Goal: Information Seeking & Learning: Find specific fact

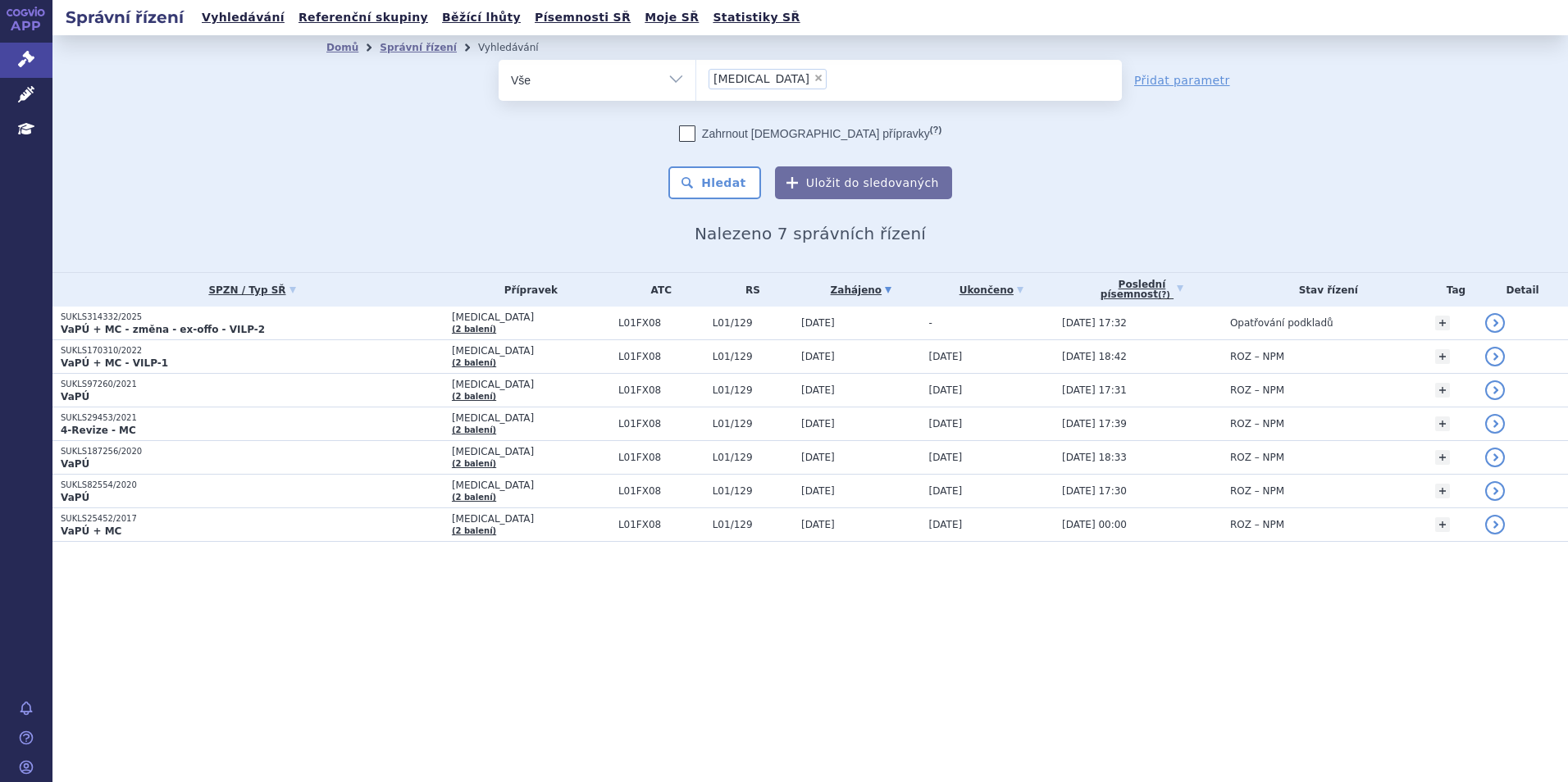
click at [813, 76] on span "×" at bounding box center [818, 77] width 10 height 10
click at [697, 76] on select "empliciti" at bounding box center [696, 79] width 1 height 41
select select
click at [765, 85] on ul at bounding box center [909, 77] width 426 height 35
click at [697, 85] on select "empliciti" at bounding box center [696, 79] width 1 height 41
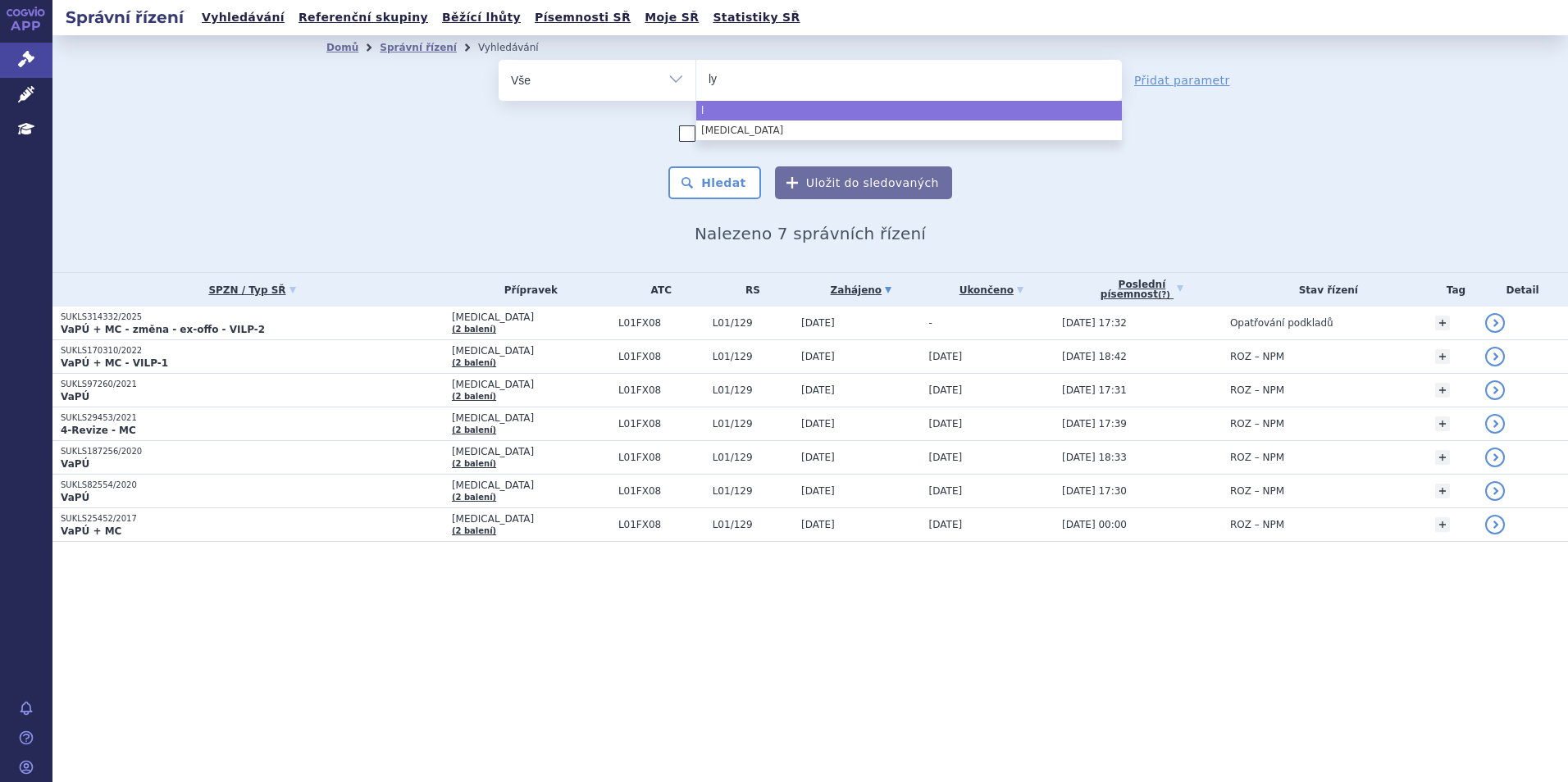
type input "lyn"
type input "lynp"
type input "lynpa"
type input "lynpar"
type input "lynparaz"
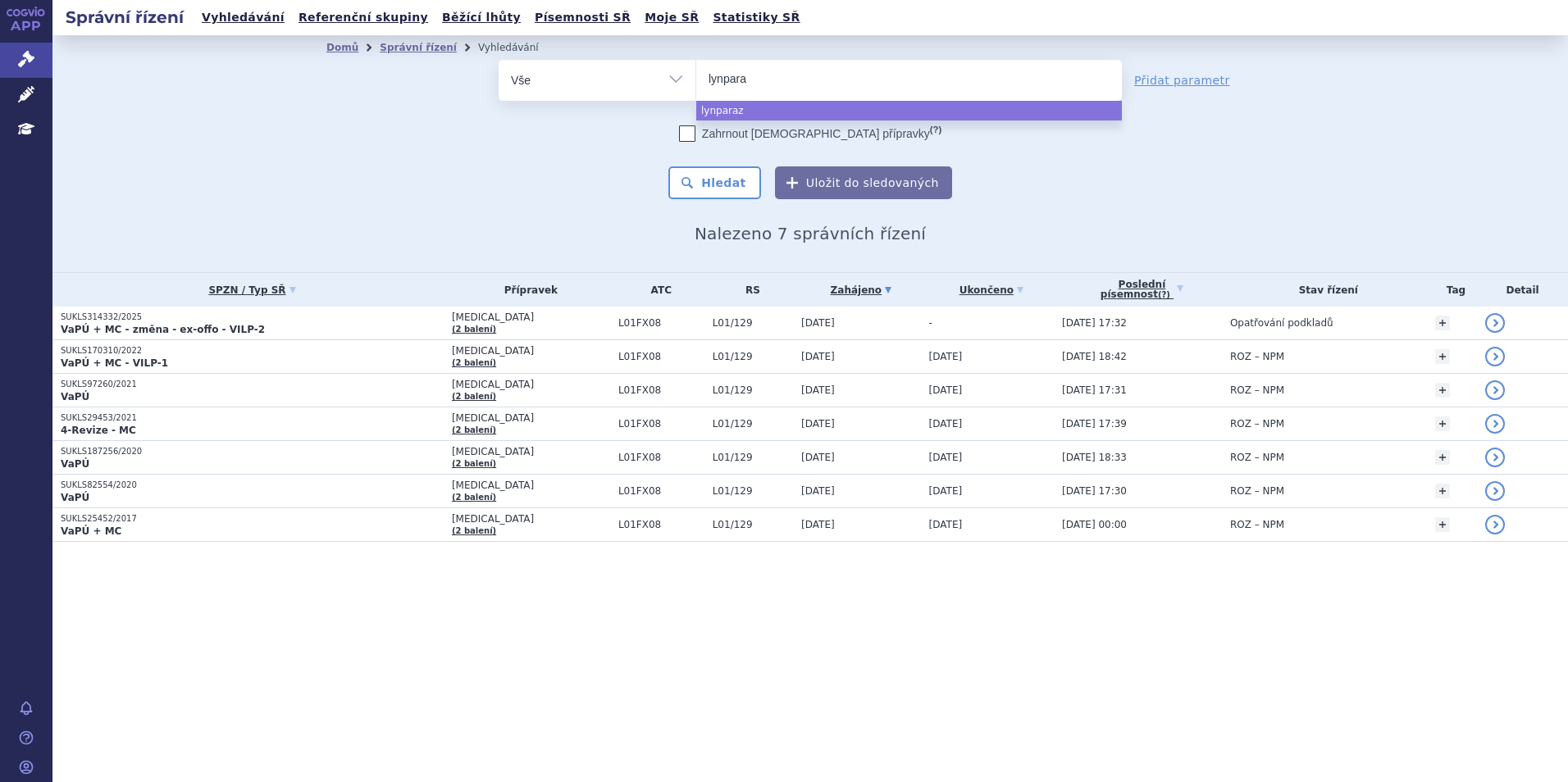
type input "lynpar"
type input "lynparza"
select select "lynparza"
click at [730, 171] on button "Hledat" at bounding box center [714, 183] width 93 height 33
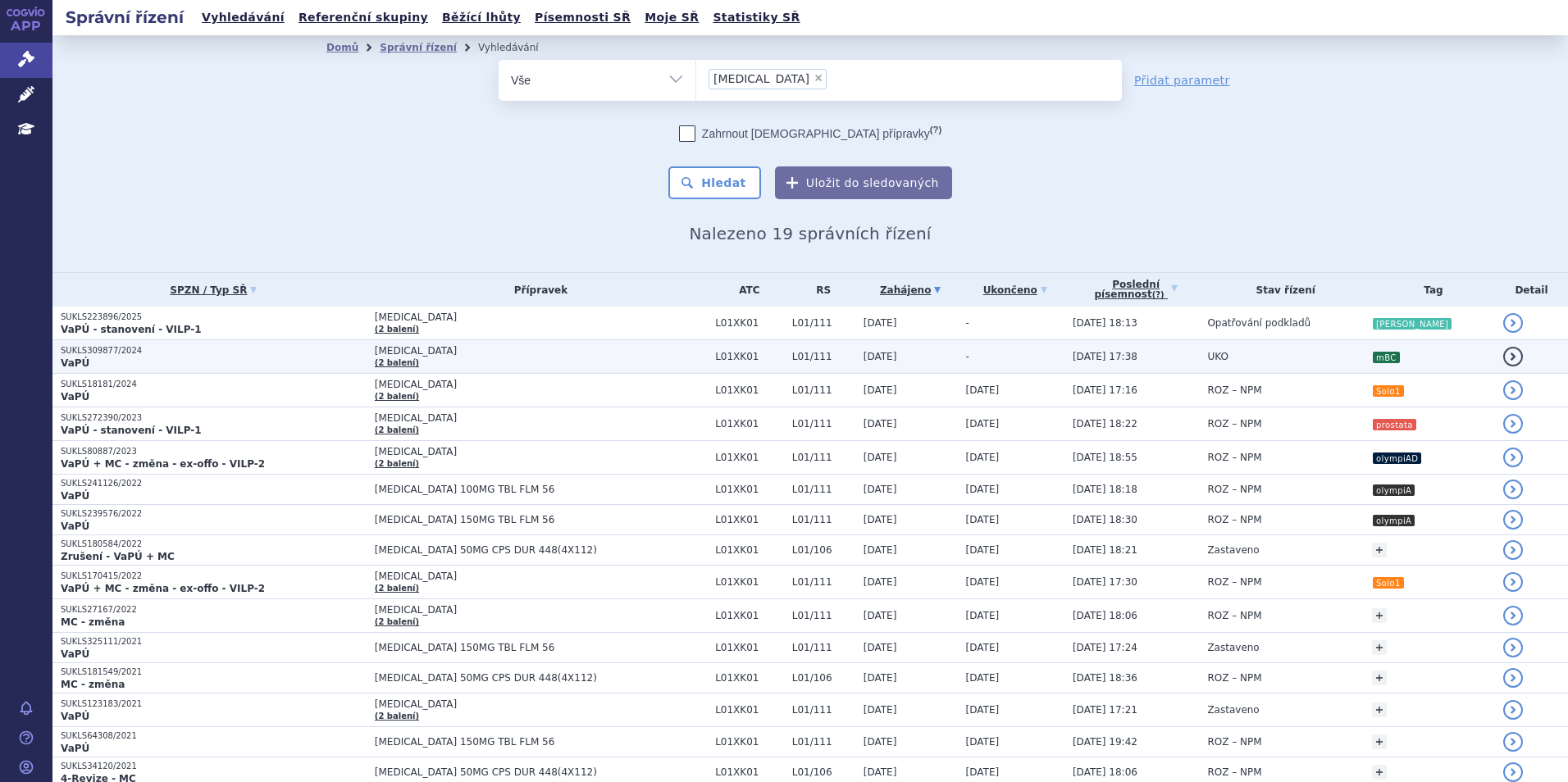
click at [164, 358] on p "VaPÚ" at bounding box center [213, 362] width 305 height 13
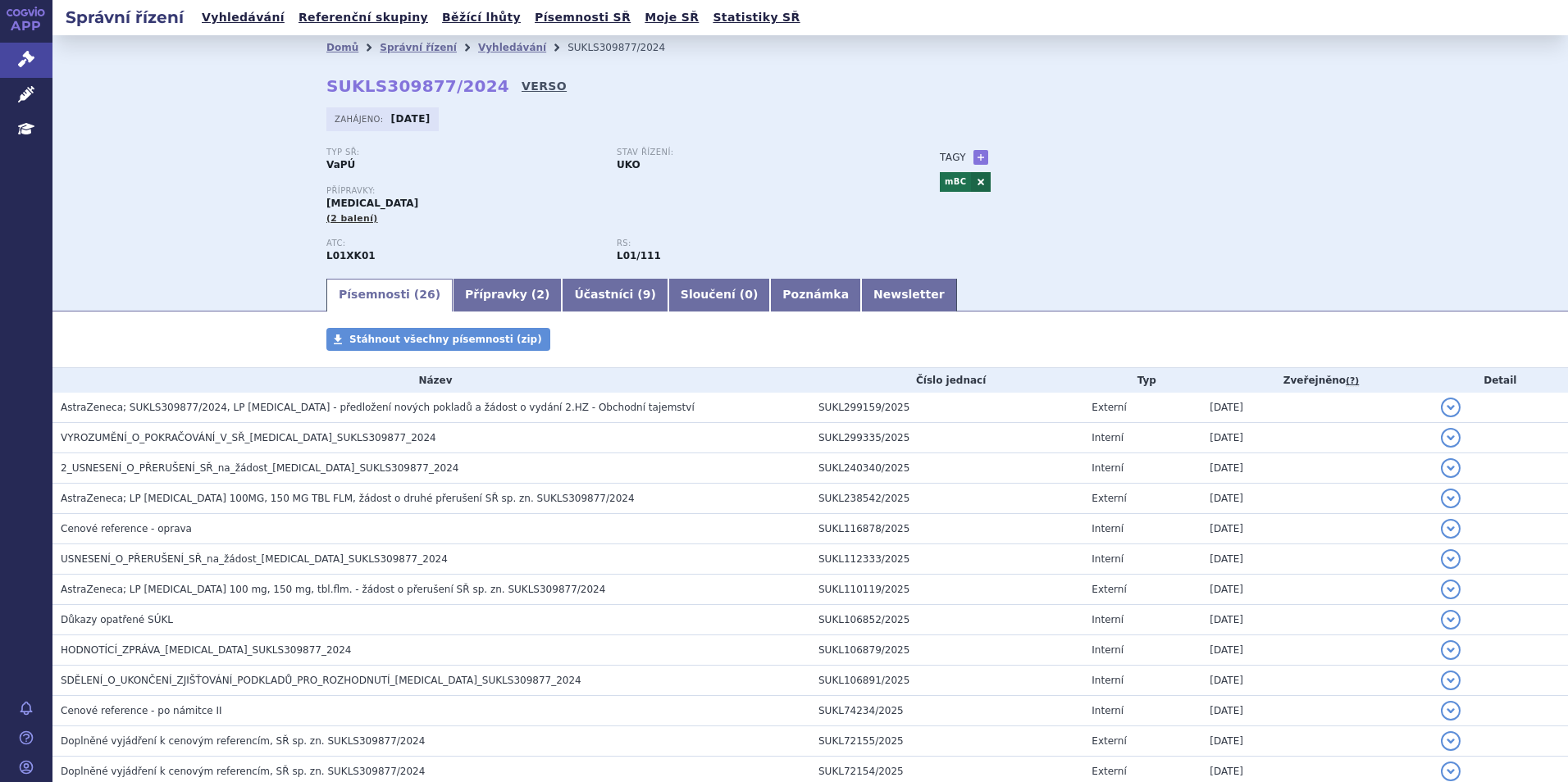
click at [522, 87] on link "VERSO" at bounding box center [544, 86] width 45 height 16
drag, startPoint x: 321, startPoint y: 84, endPoint x: 472, endPoint y: 87, distance: 151.0
click at [472, 87] on strong "SUKLS309877/2024" at bounding box center [417, 86] width 183 height 20
copy strong "SUKLS309877/2024"
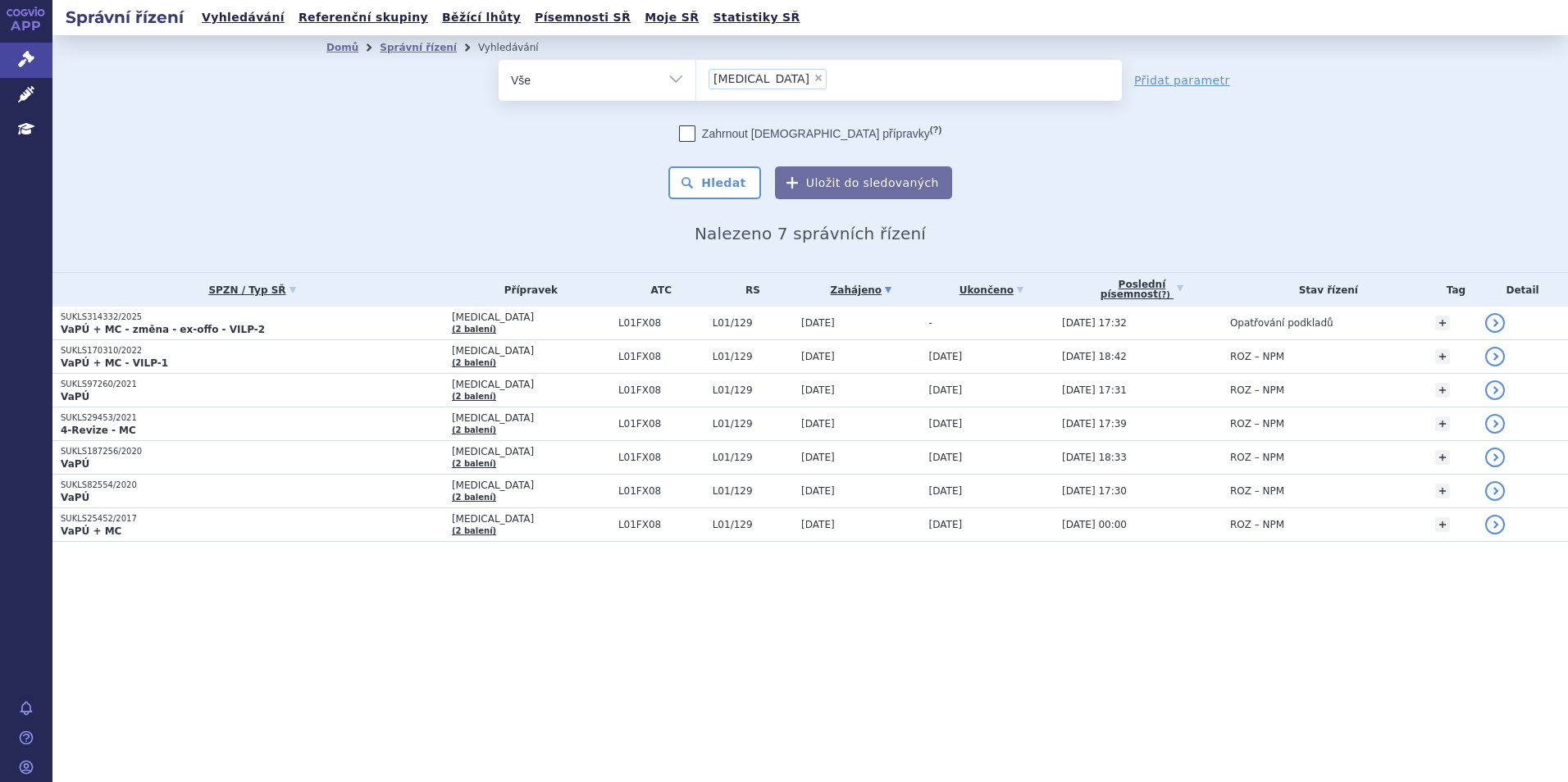
select select
click at [766, 72] on li "× empliciti" at bounding box center [768, 80] width 118 height 21
click at [697, 72] on select "empliciti" at bounding box center [696, 79] width 1 height 41
click at [813, 77] on span "×" at bounding box center [818, 77] width 10 height 10
click at [697, 77] on select "[MEDICAL_DATA]" at bounding box center [696, 79] width 1 height 41
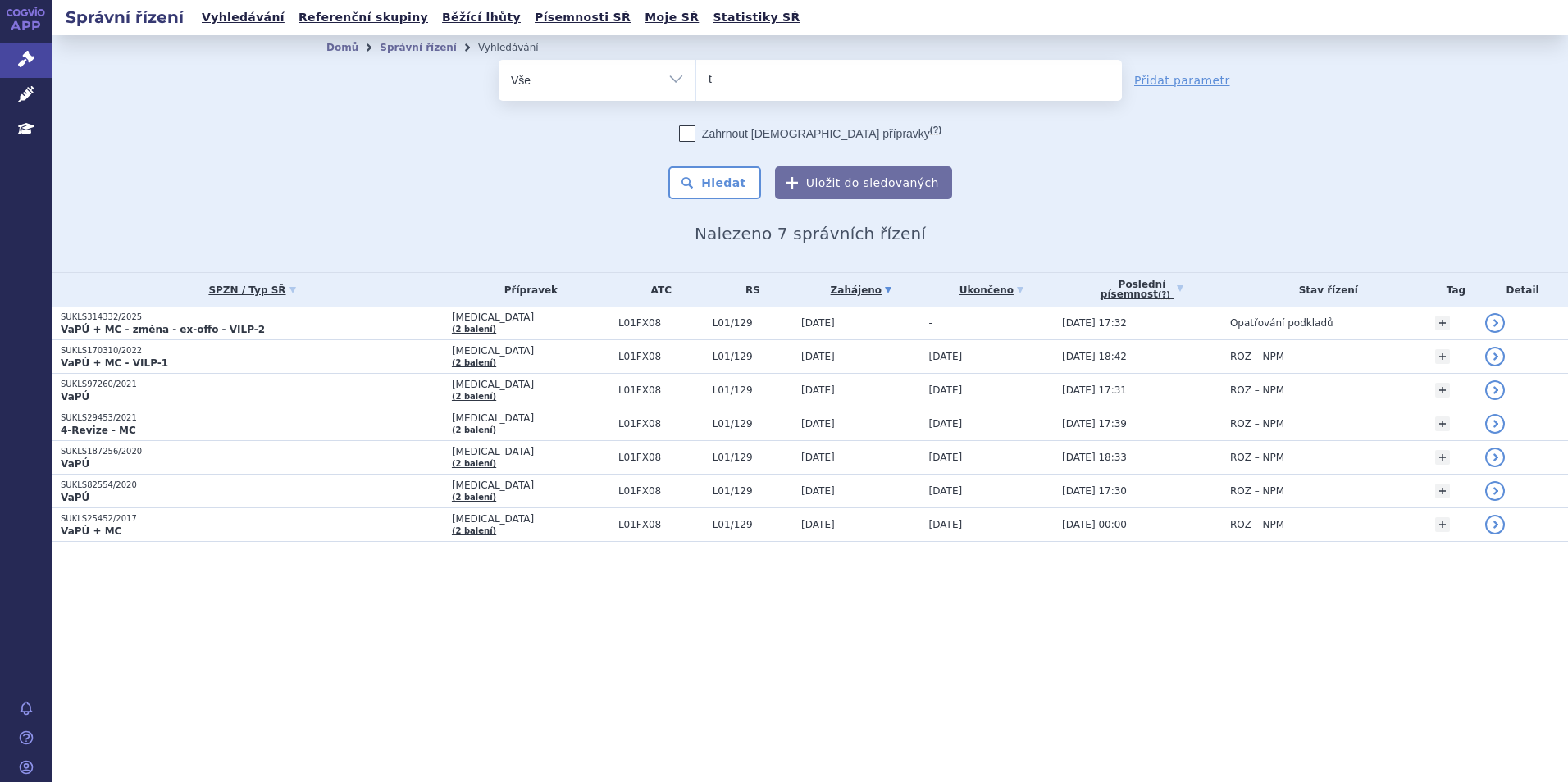
type input "ta"
type input "tale"
type input "talv"
type input "talve"
type input "talvey"
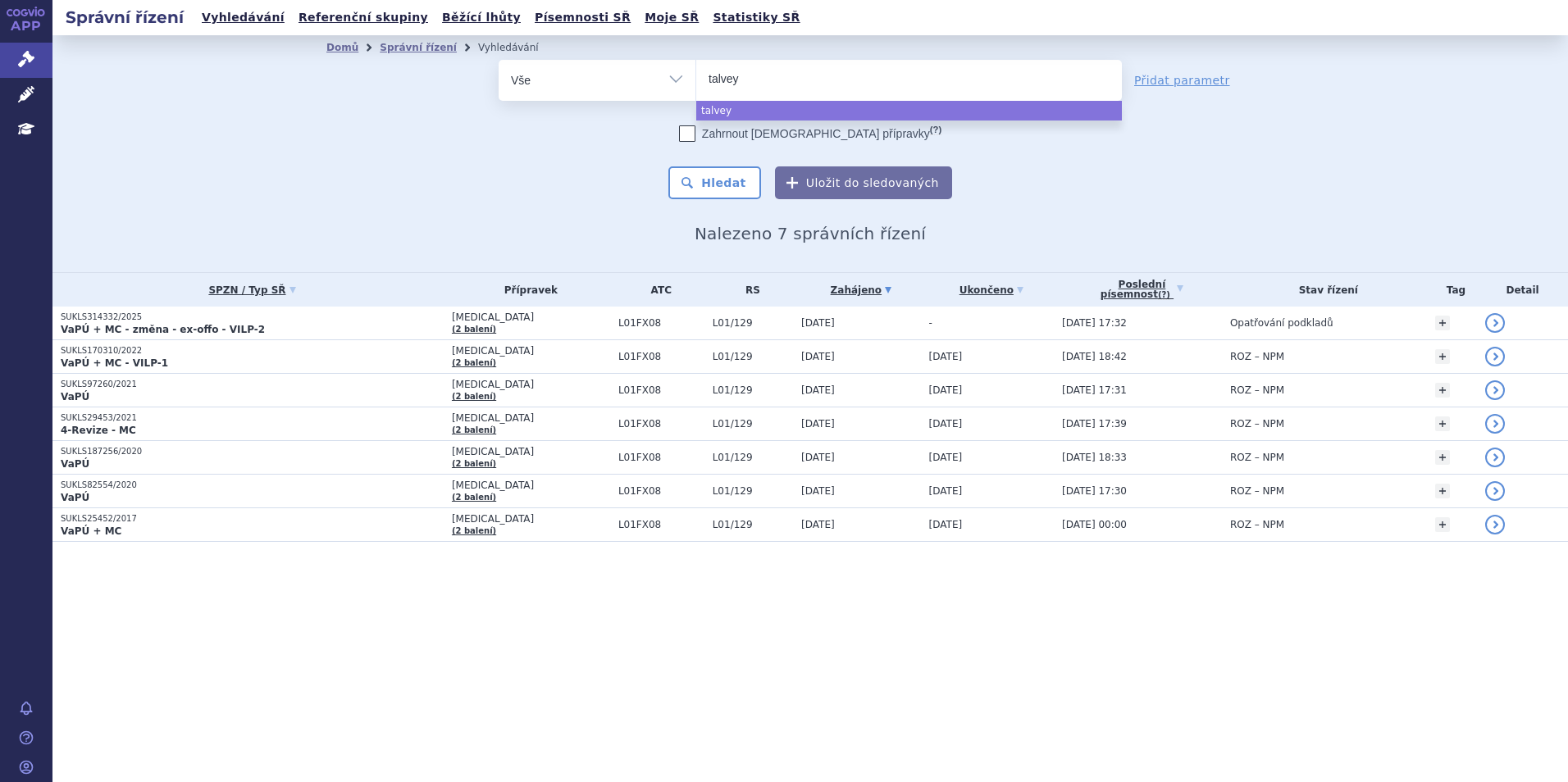
select select "talvey"
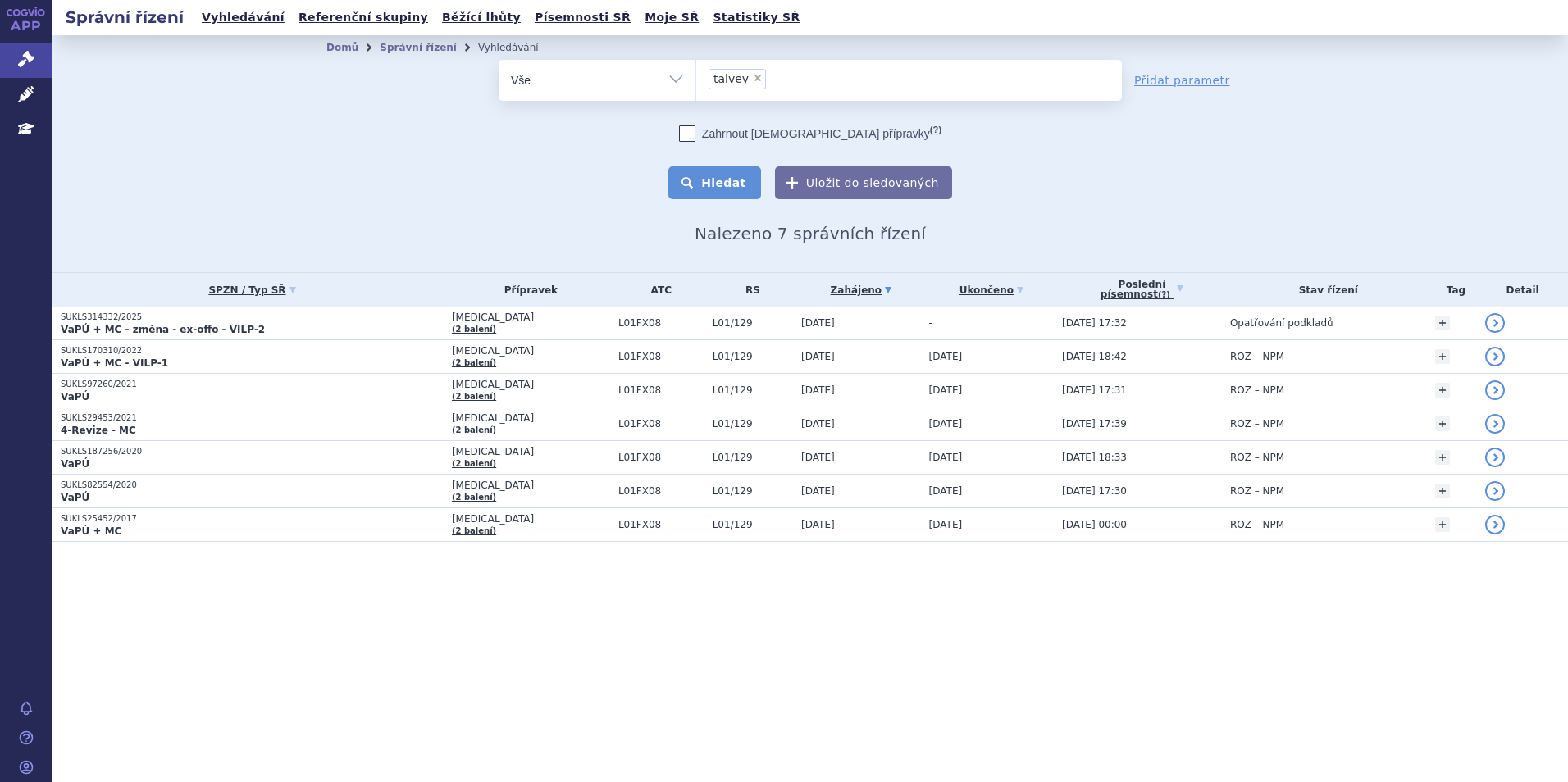
click at [741, 183] on button "Hledat" at bounding box center [714, 183] width 93 height 33
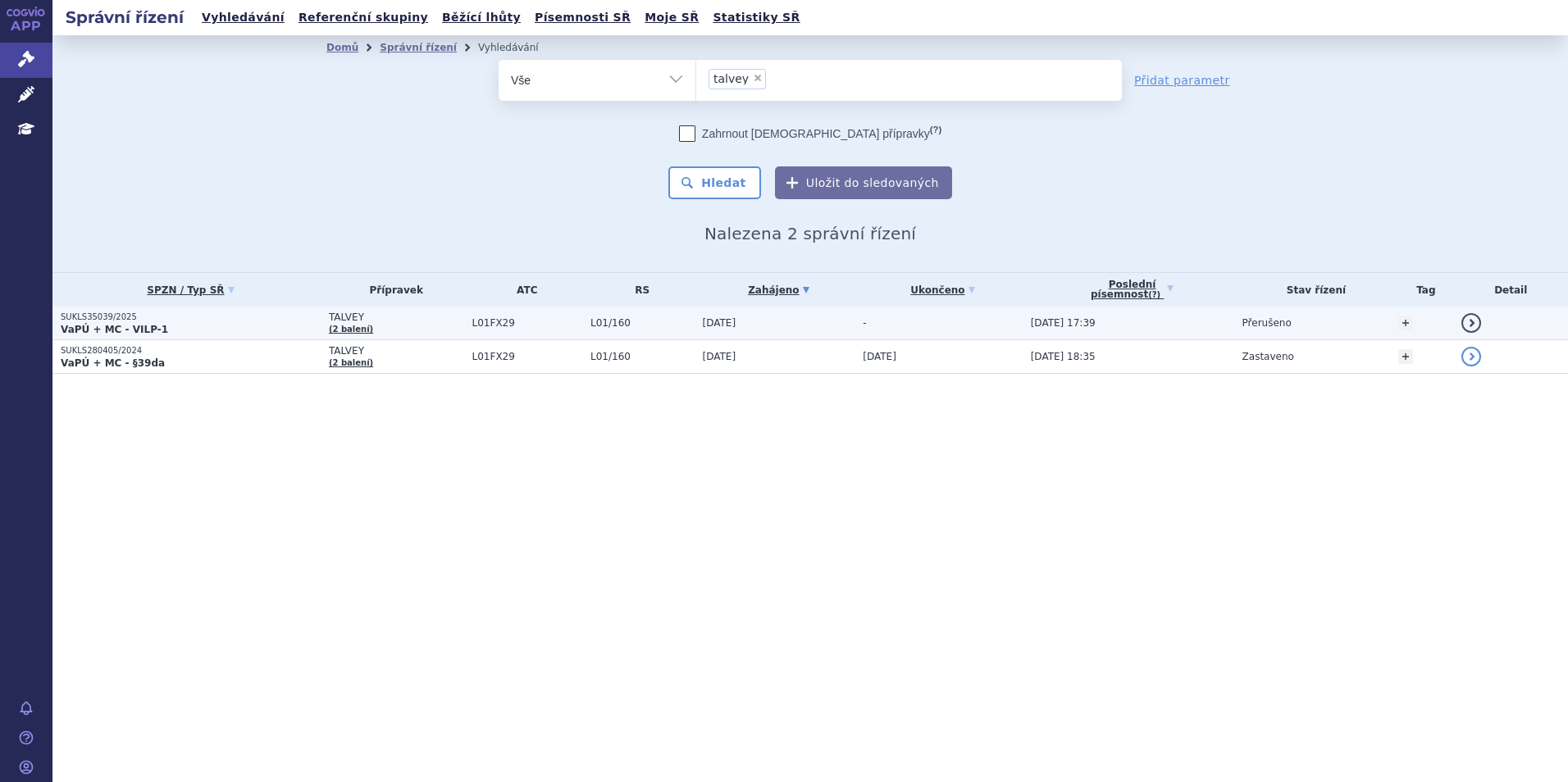
click at [193, 330] on p "VaPÚ + MC - VILP-1" at bounding box center [190, 329] width 260 height 13
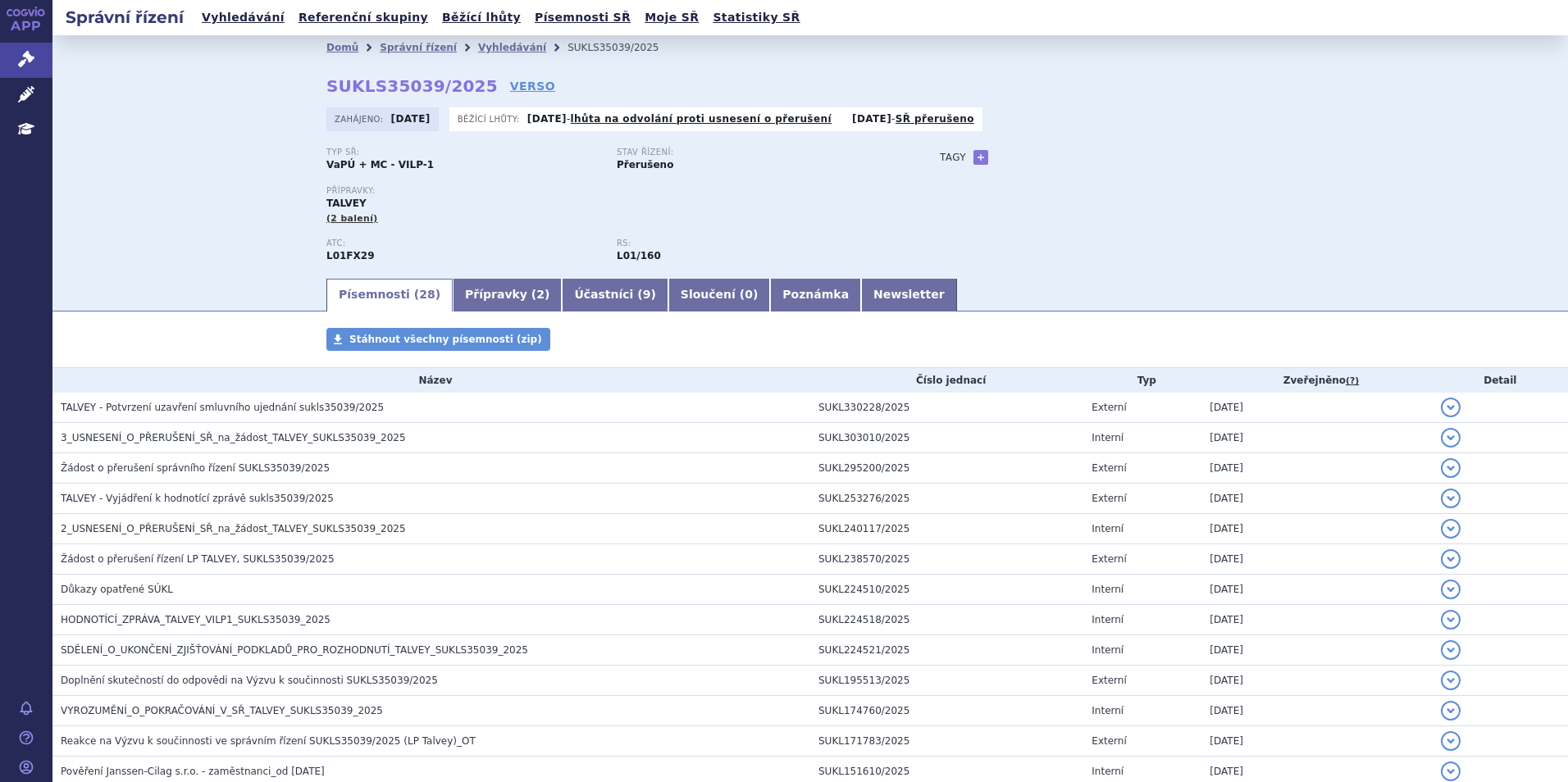
drag, startPoint x: 467, startPoint y: 89, endPoint x: 328, endPoint y: 97, distance: 139.2
click at [328, 97] on div "Domů Správní řízení Vyhledávání SUKLS35039/2025 SUKLS35039/2025 VERSO [GEOGRAPH…" at bounding box center [810, 168] width 1033 height 216
drag, startPoint x: 316, startPoint y: 91, endPoint x: 463, endPoint y: 87, distance: 147.1
click at [463, 87] on div "Domů Správní řízení Vyhledávání SUKLS35039/2025 SUKLS35039/2025 VERSO [GEOGRAPH…" at bounding box center [810, 168] width 1033 height 216
copy strong "SUKLS35039/2025"
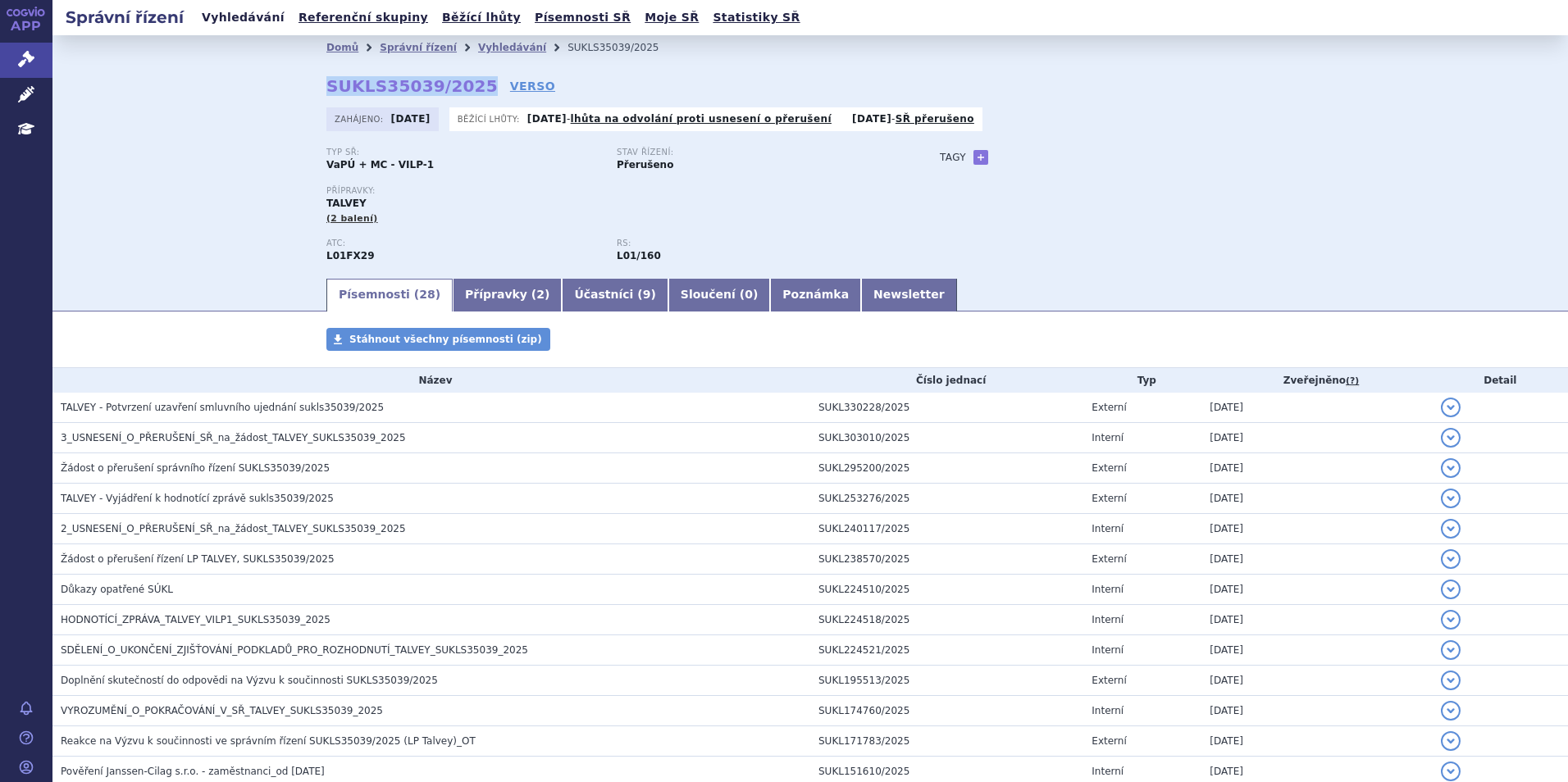
click at [229, 23] on link "Vyhledávání" at bounding box center [242, 18] width 93 height 22
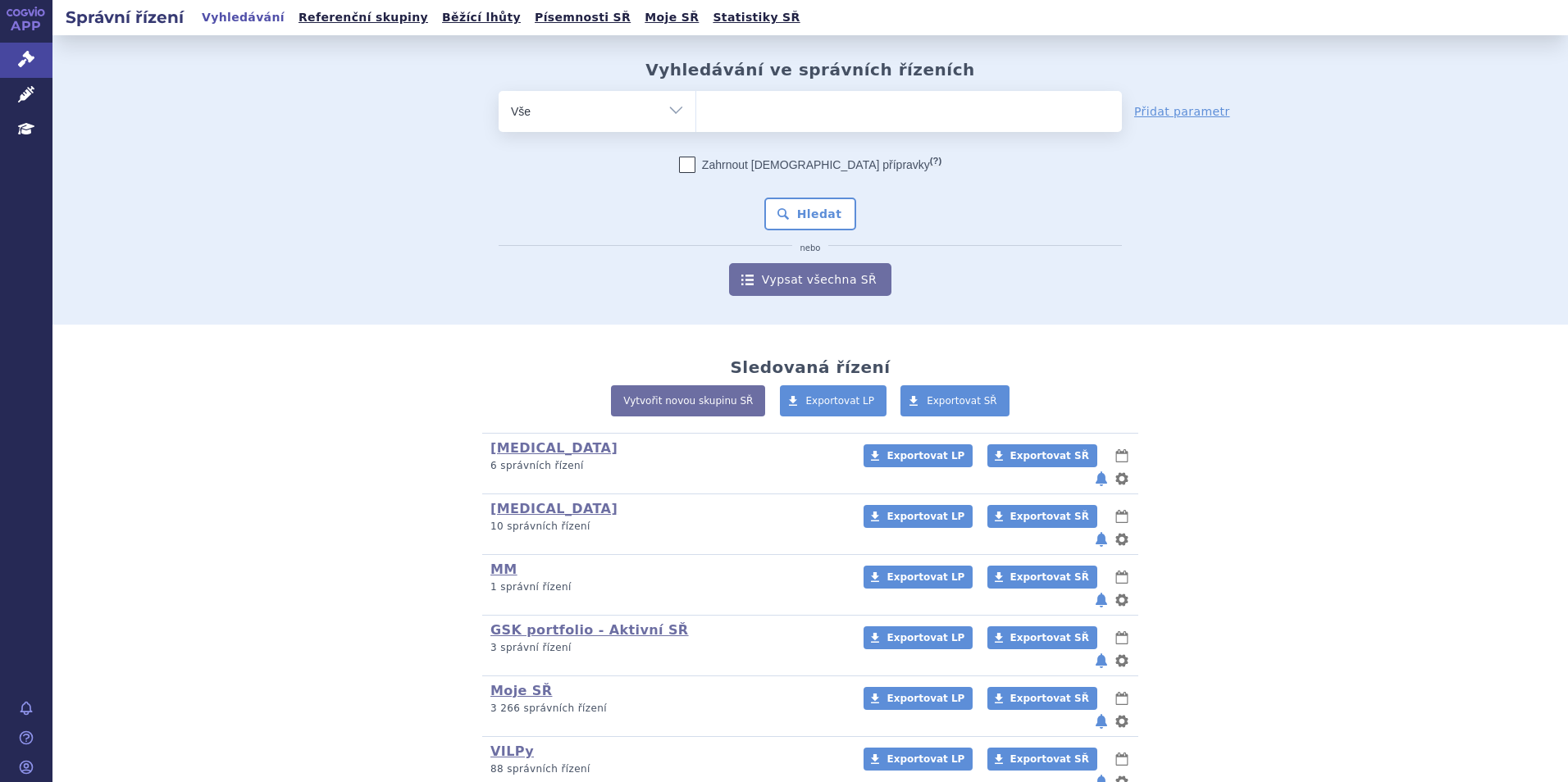
click at [743, 102] on ul at bounding box center [909, 108] width 426 height 35
click at [697, 102] on select at bounding box center [696, 110] width 1 height 41
type input "el"
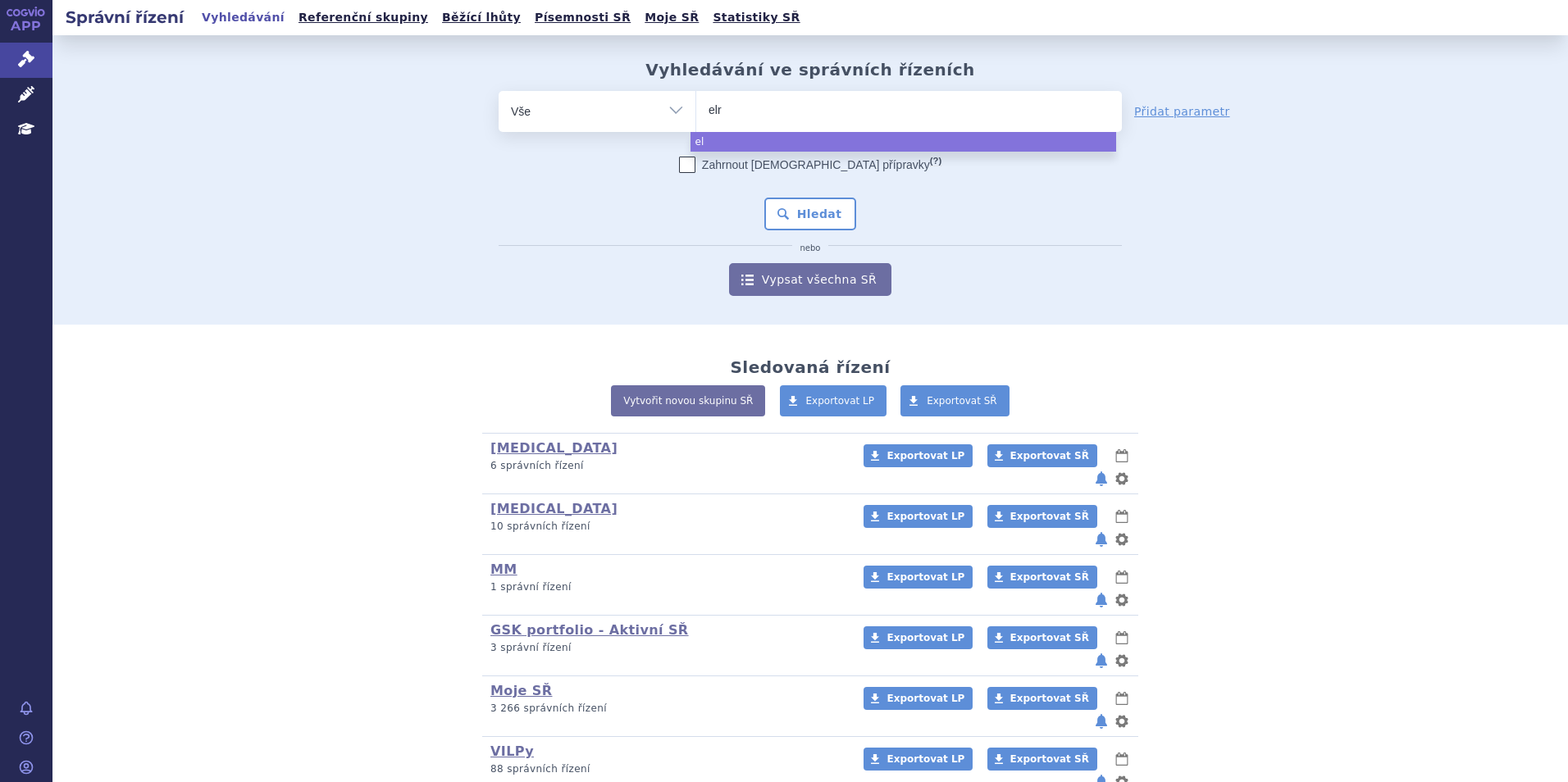
type input "elre"
type input "elrexf"
type input "elrexfio"
select select "elrexfio"
click at [795, 212] on button "Hledat" at bounding box center [810, 214] width 93 height 33
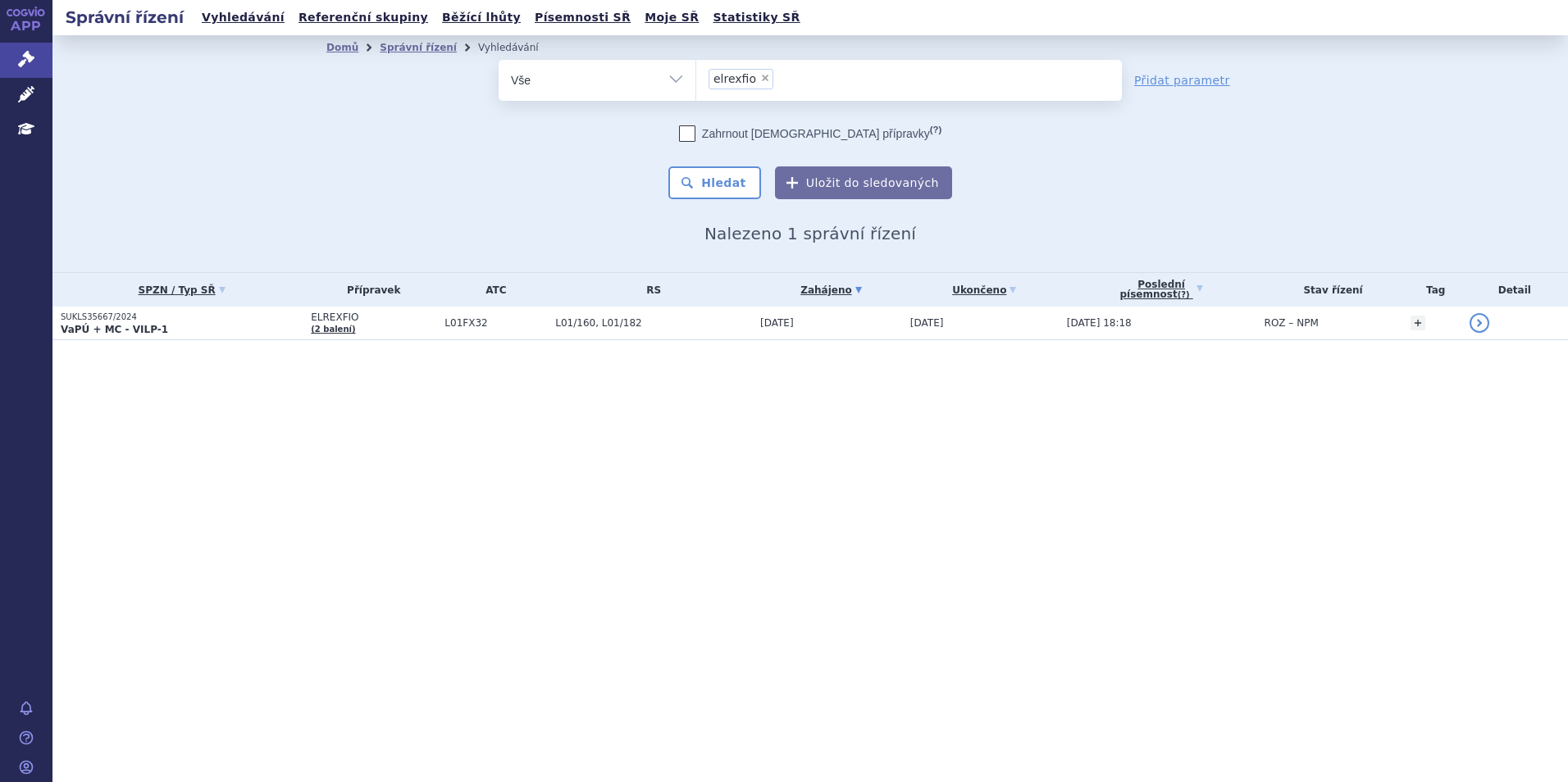
click at [761, 76] on span "×" at bounding box center [764, 77] width 10 height 10
click at [697, 76] on select "elrexfio" at bounding box center [696, 79] width 1 height 41
select select
click at [761, 76] on ul at bounding box center [909, 77] width 426 height 35
click at [697, 76] on select "elrexfio" at bounding box center [696, 79] width 1 height 41
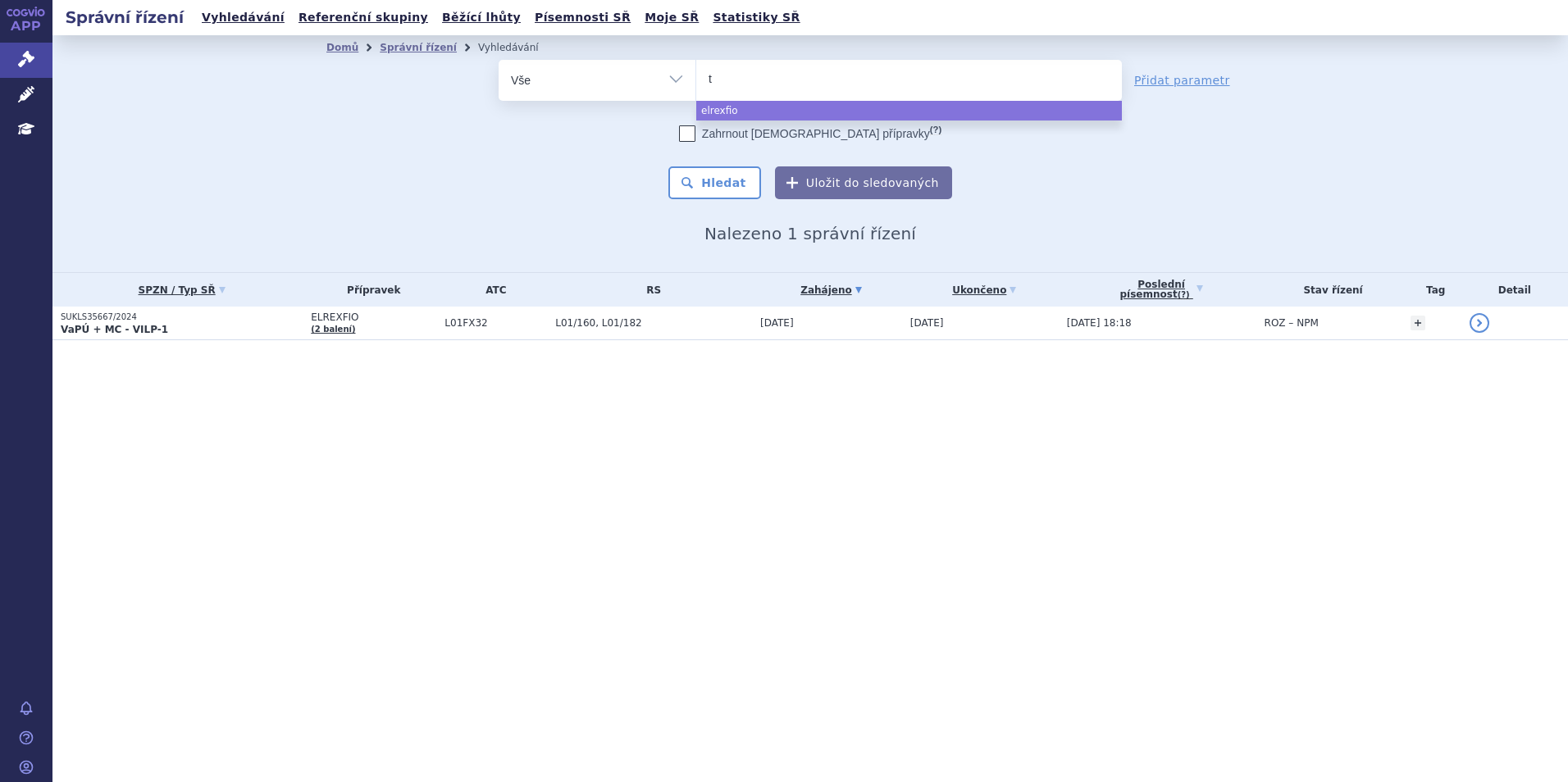
type input "te"
type input "tec"
type input "tecli"
type input "teclis"
type input "teclisa"
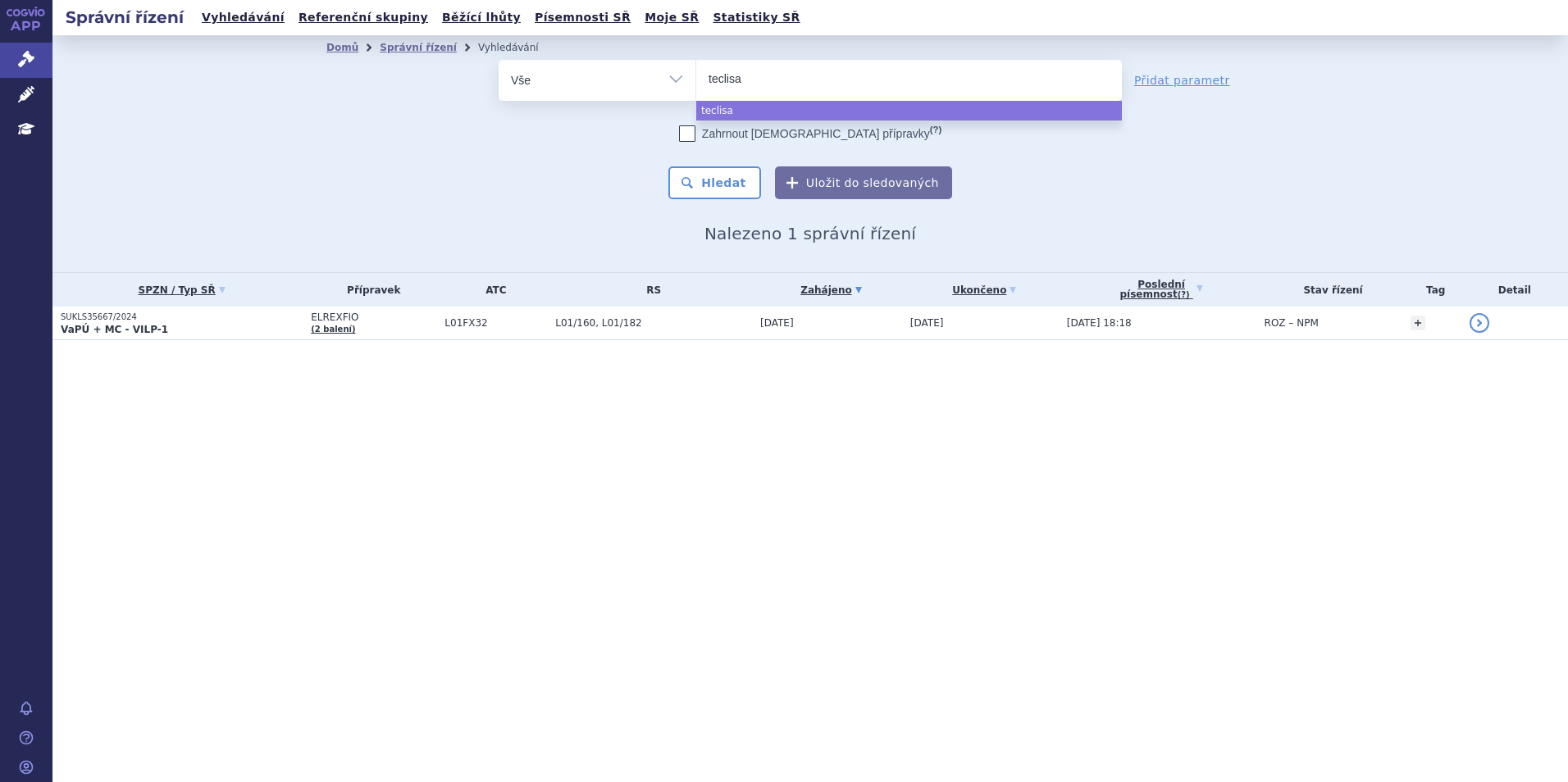
type input "teclis"
type input "tecl"
type input "tec"
type input "te"
type input "tec"
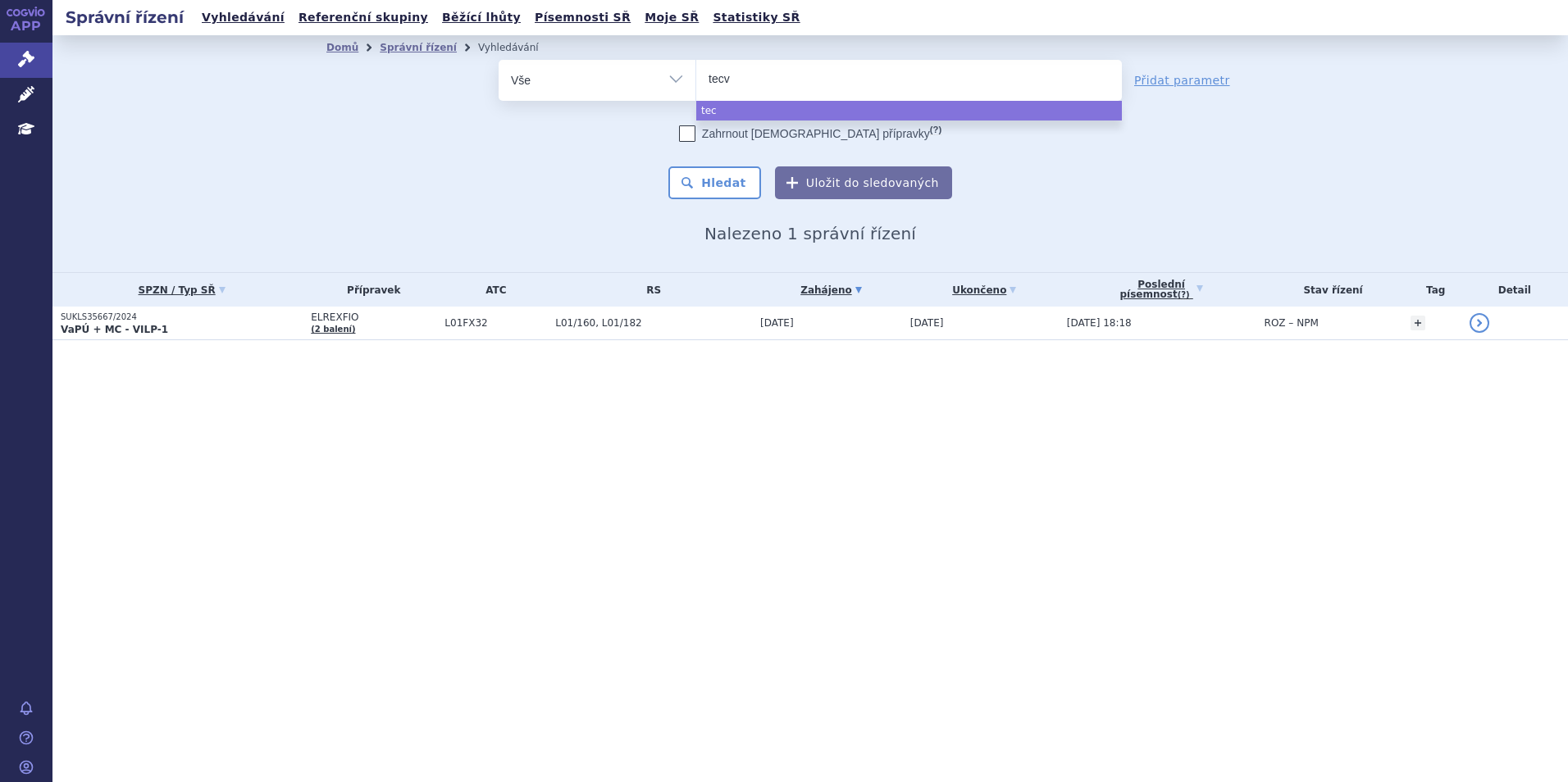
type input "tecva"
type input "tecvay"
type input "tecvayli"
select select "tecvayli"
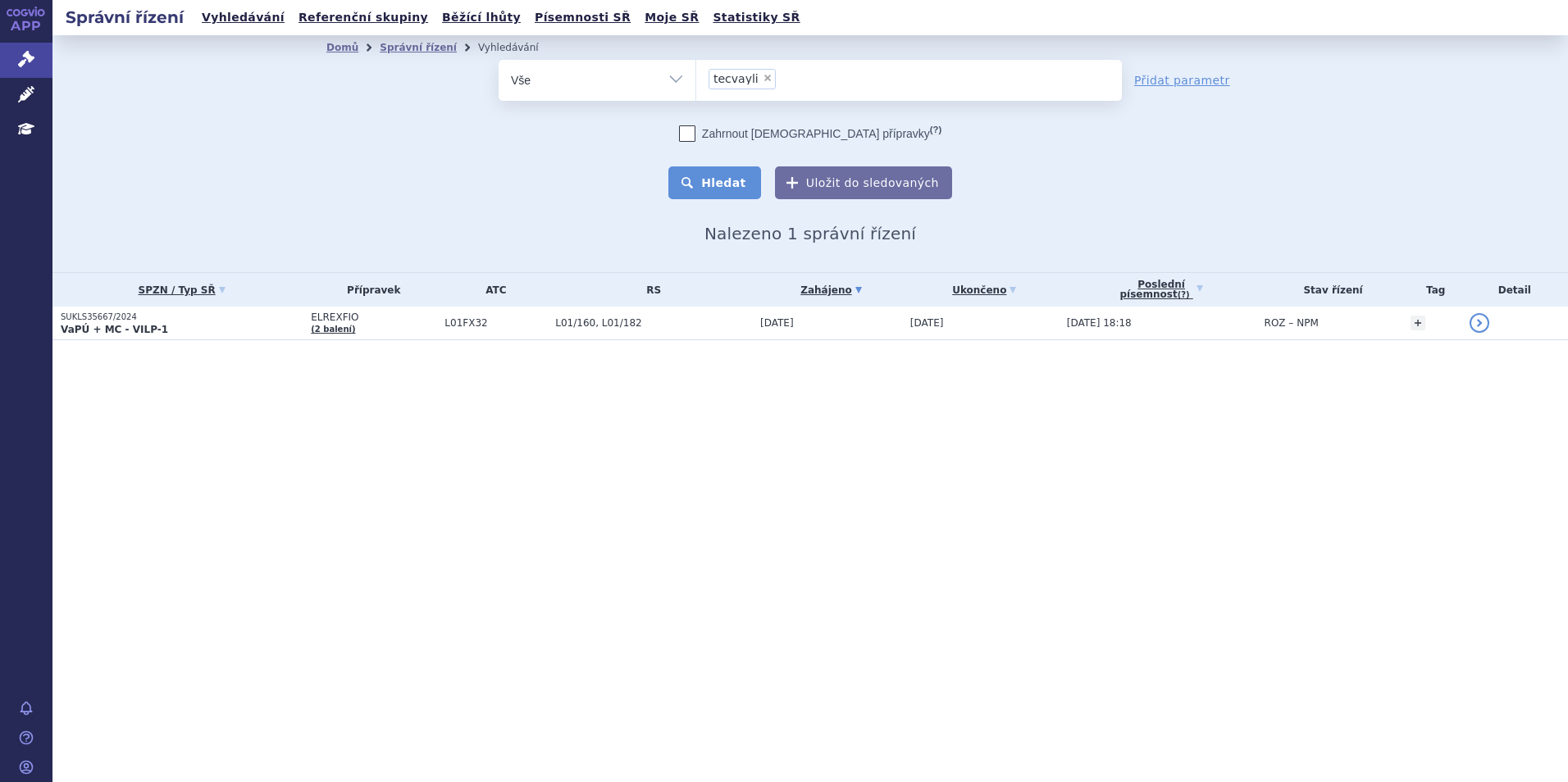
click at [754, 198] on button "Hledat" at bounding box center [714, 183] width 93 height 33
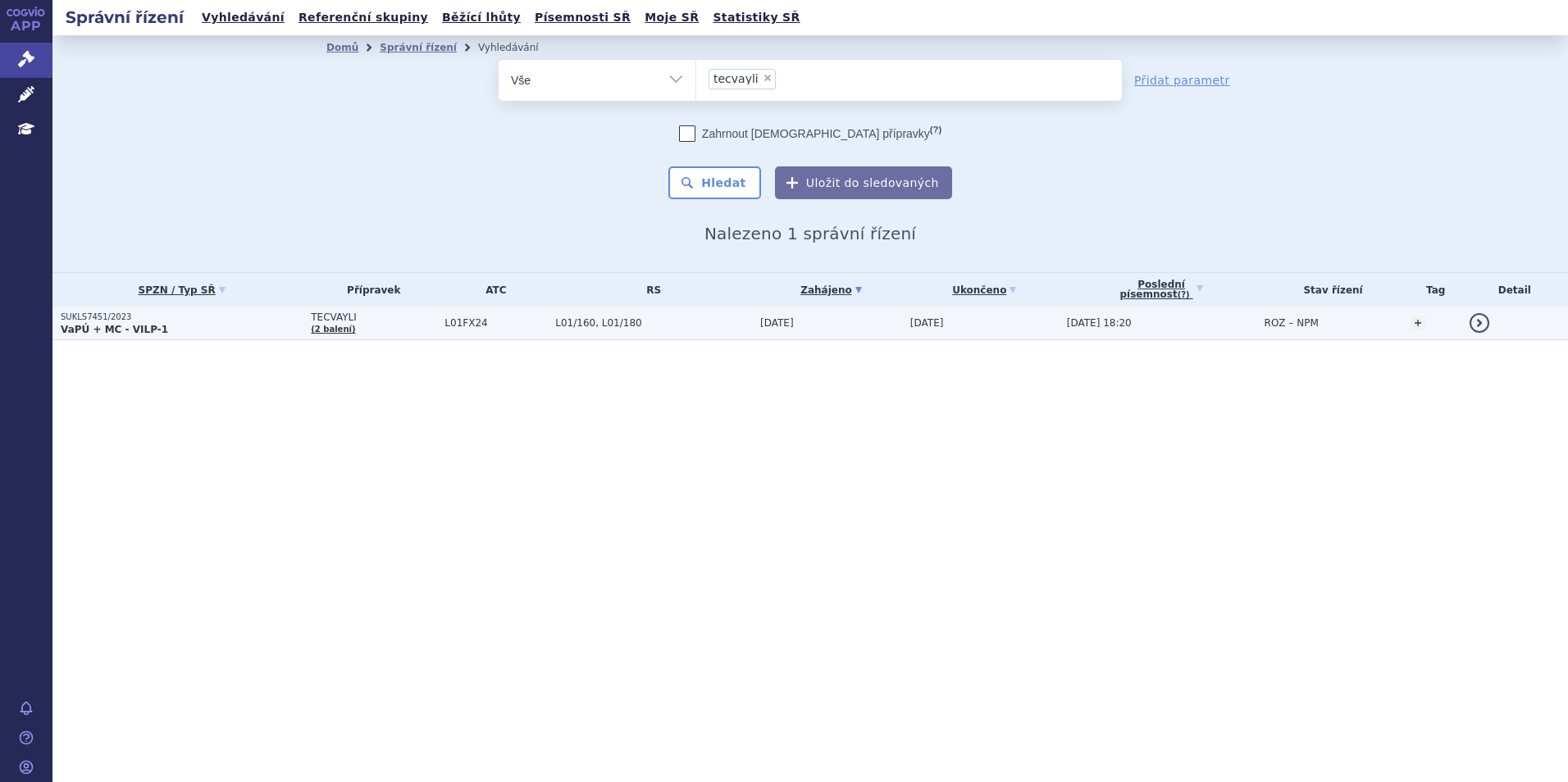
click at [174, 324] on p "VaPÚ + MC - VILP-1" at bounding box center [182, 329] width 242 height 13
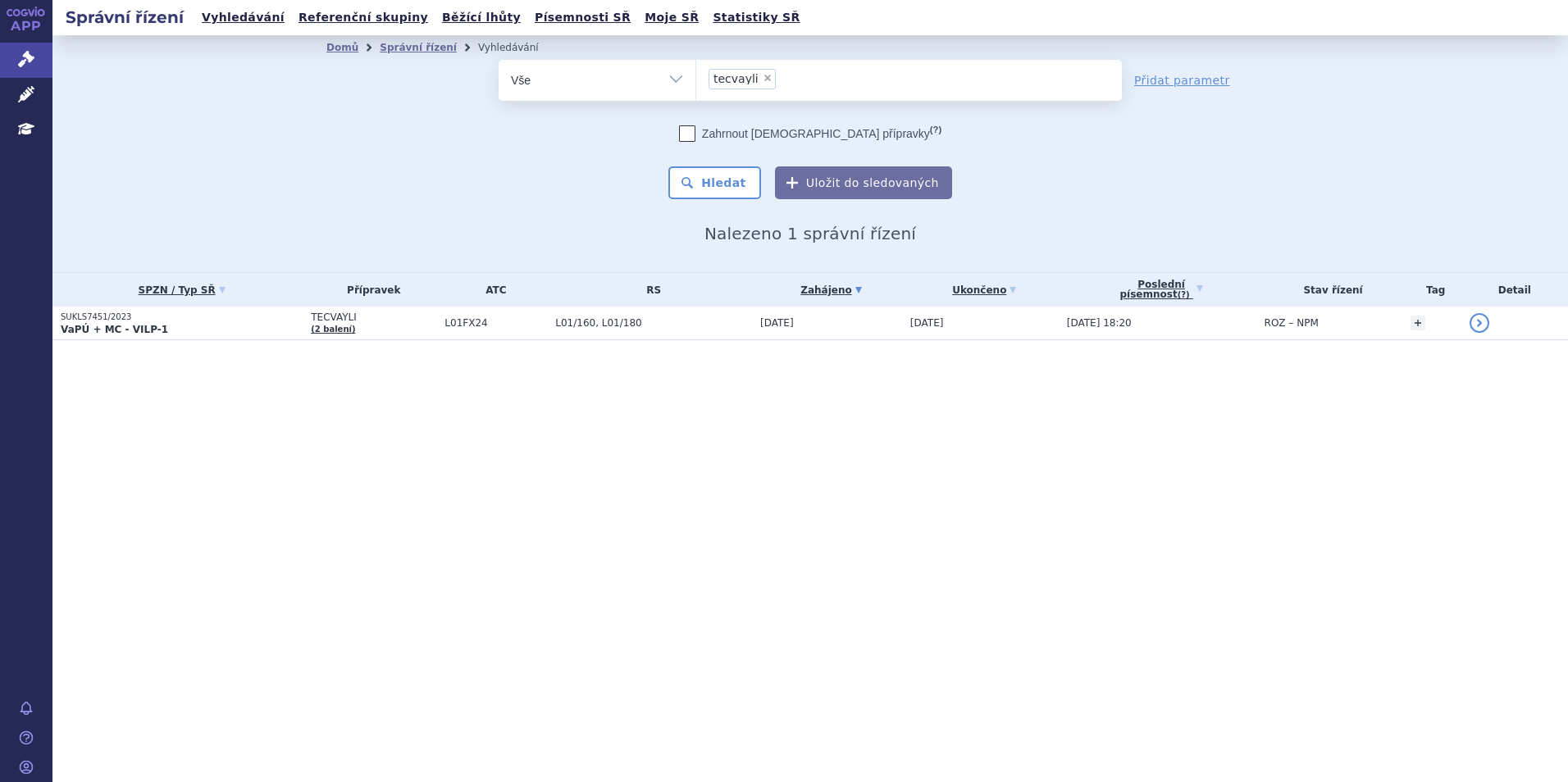
click at [763, 80] on span "×" at bounding box center [767, 77] width 10 height 10
click at [697, 80] on select "tecvayli" at bounding box center [696, 79] width 1 height 41
select select
click at [736, 74] on ul at bounding box center [909, 77] width 426 height 35
click at [697, 74] on select "tecvayli" at bounding box center [696, 79] width 1 height 41
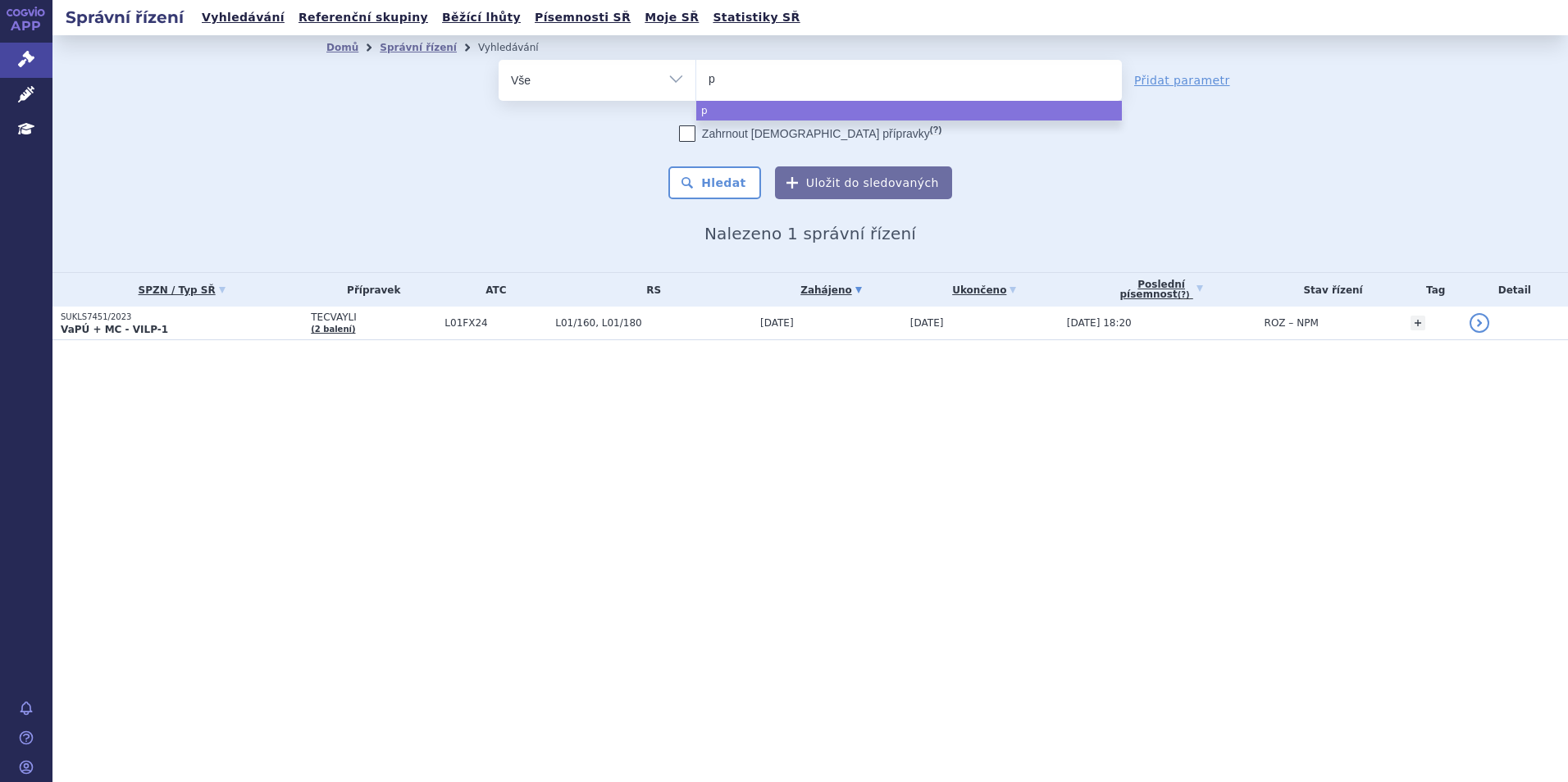
type input "po"
type input "pomal"
type input "pomalido"
type input "pomalidom"
type input "pomalidomid"
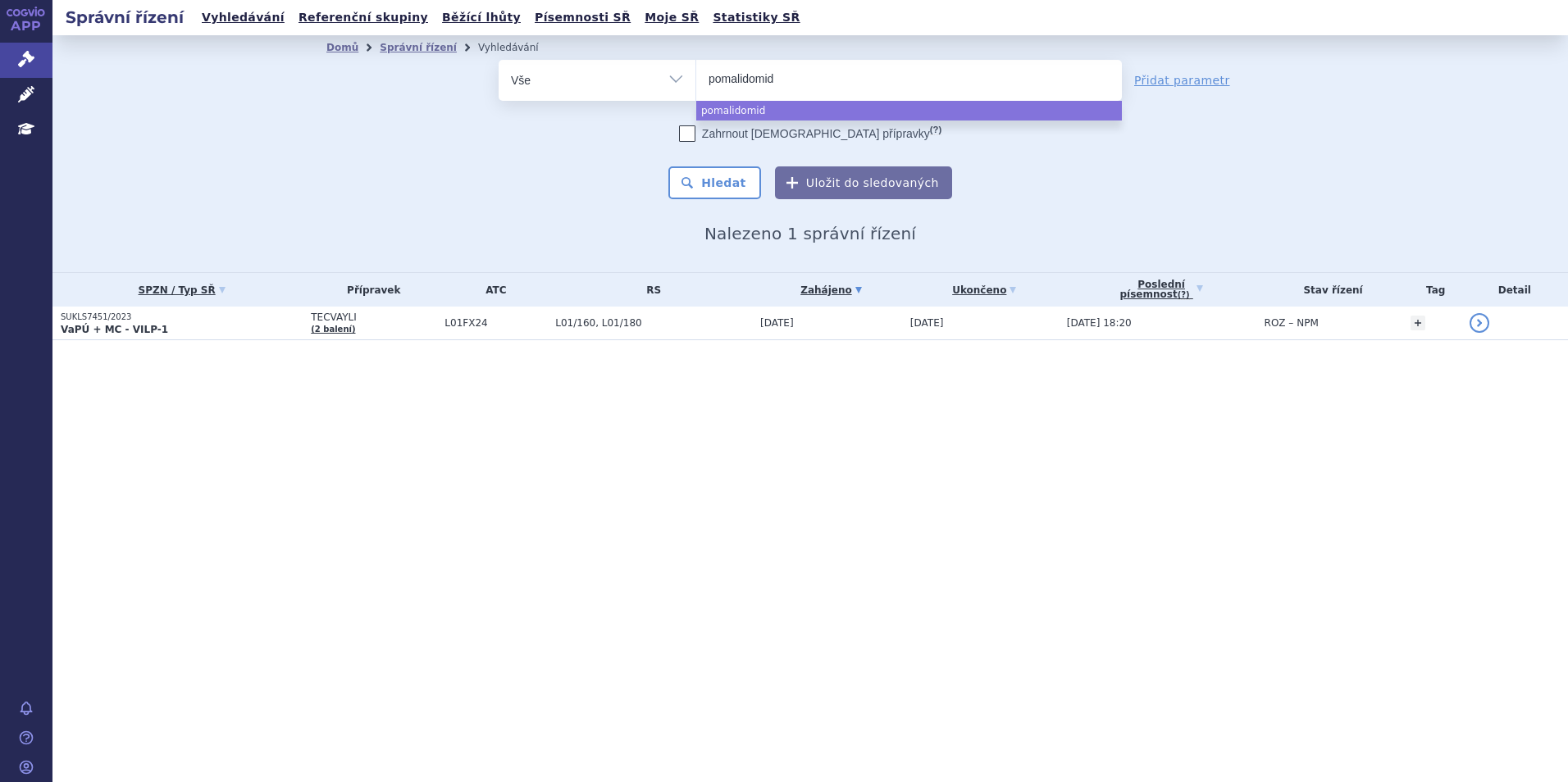
select select "pomalidomid"
click at [744, 163] on div "Zahrnout bratrské přípravky (?) * Pozor, hledání dle vyhledávacího parametru In…" at bounding box center [810, 162] width 623 height 74
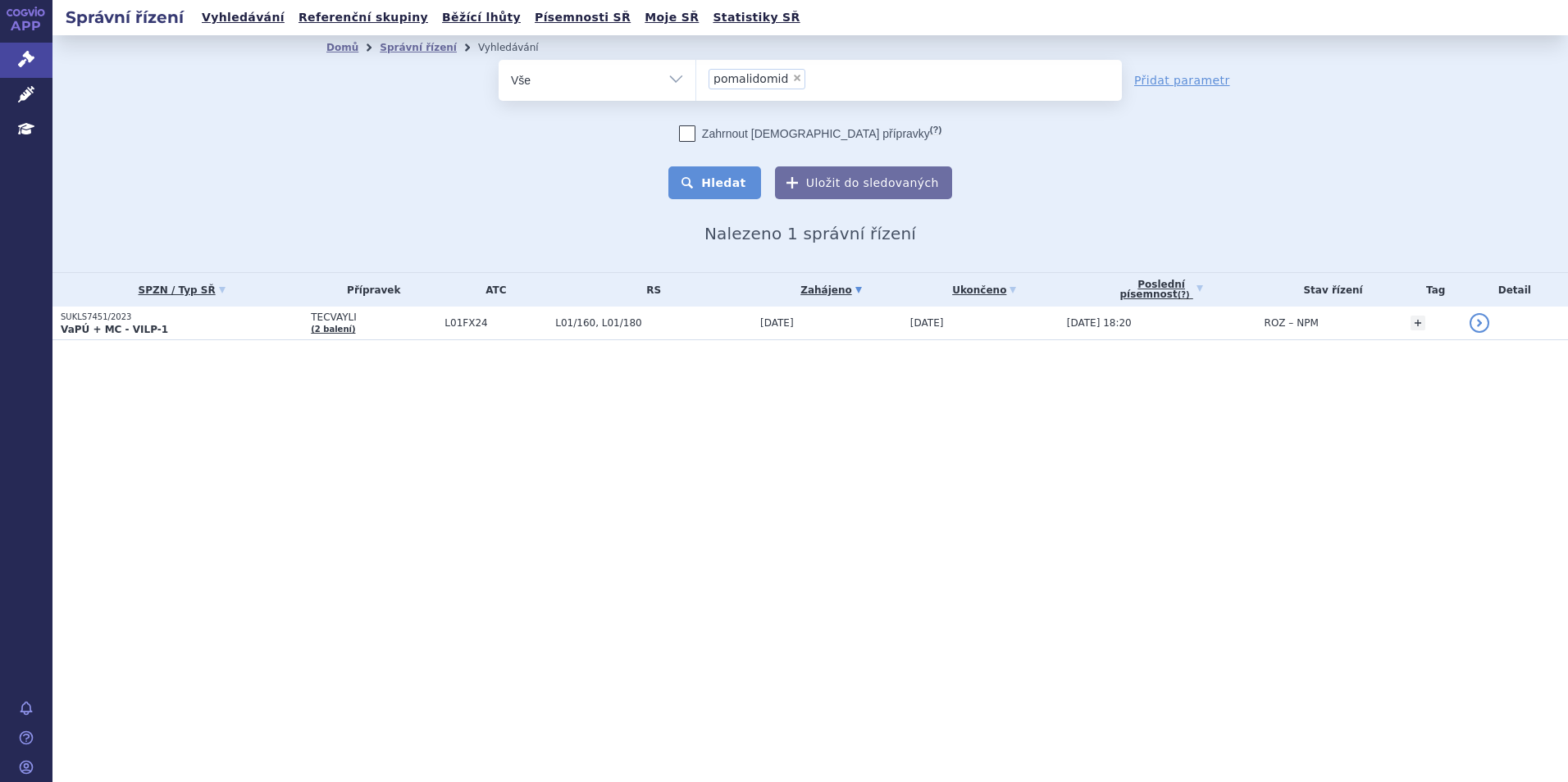
click at [741, 183] on button "Hledat" at bounding box center [714, 183] width 93 height 33
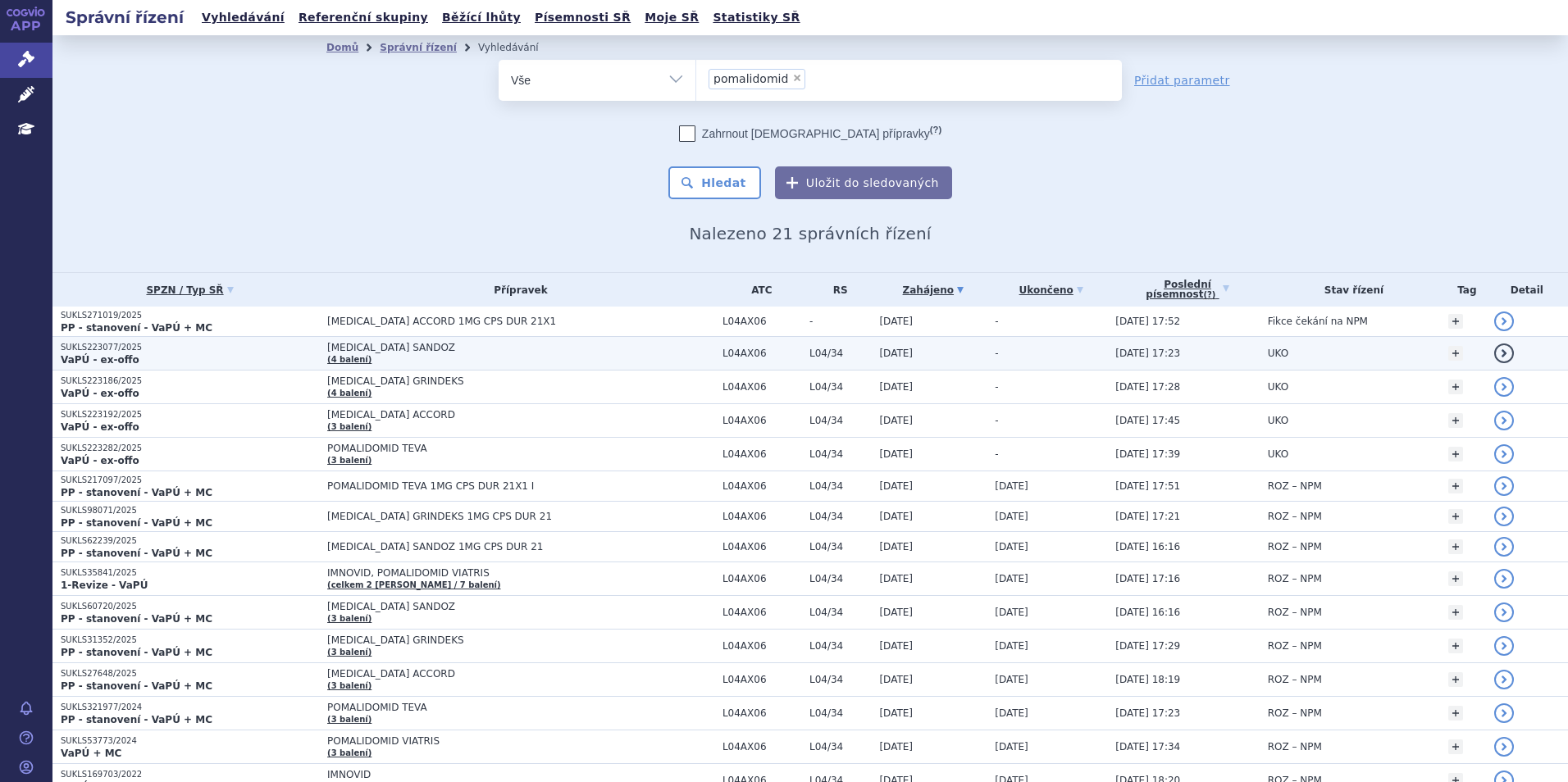
click at [199, 353] on p "VaPÚ - ex-offo" at bounding box center [190, 359] width 258 height 13
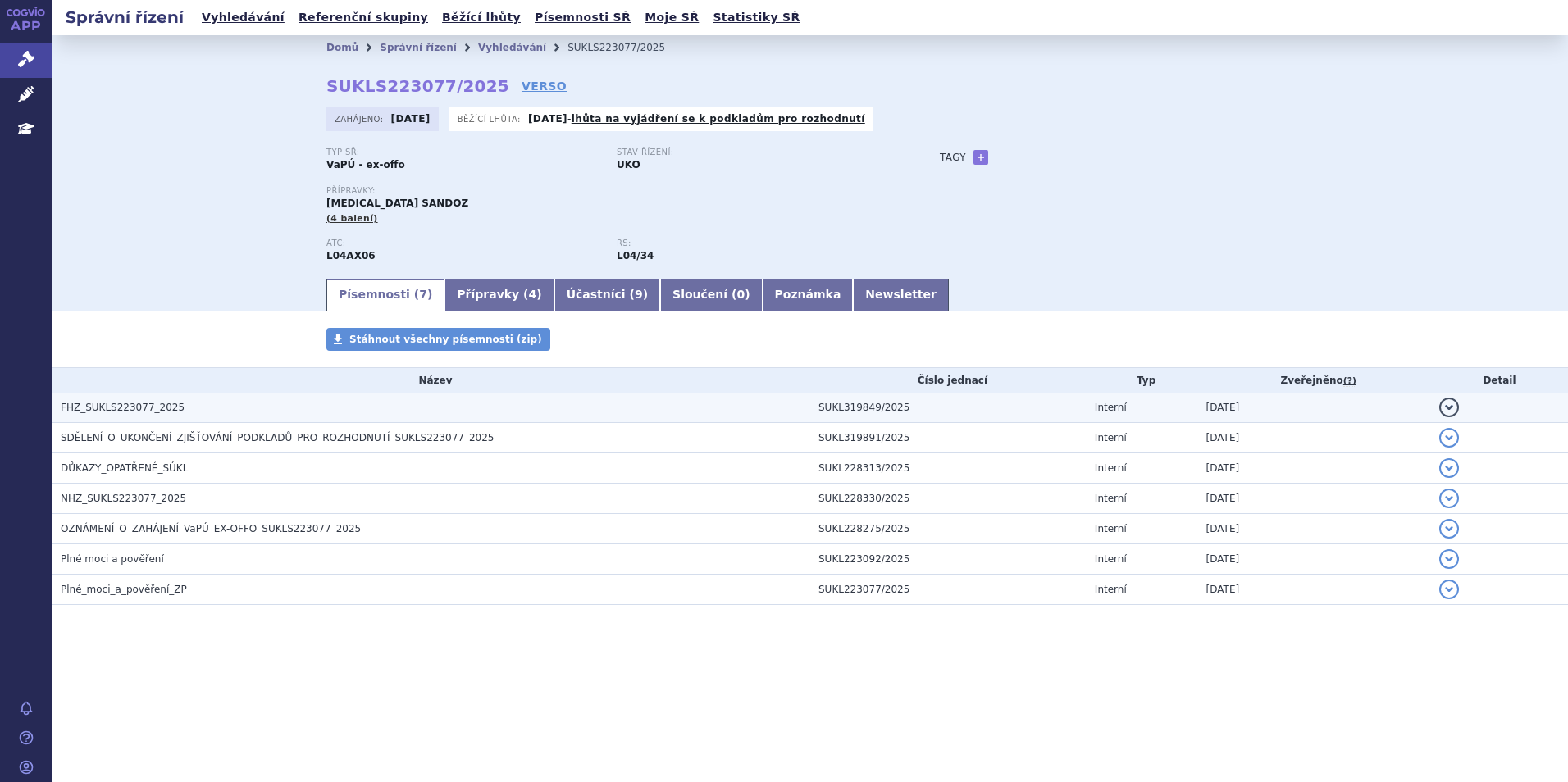
click at [143, 415] on h3 "FHZ_SUKLS223077_2025" at bounding box center [435, 407] width 749 height 16
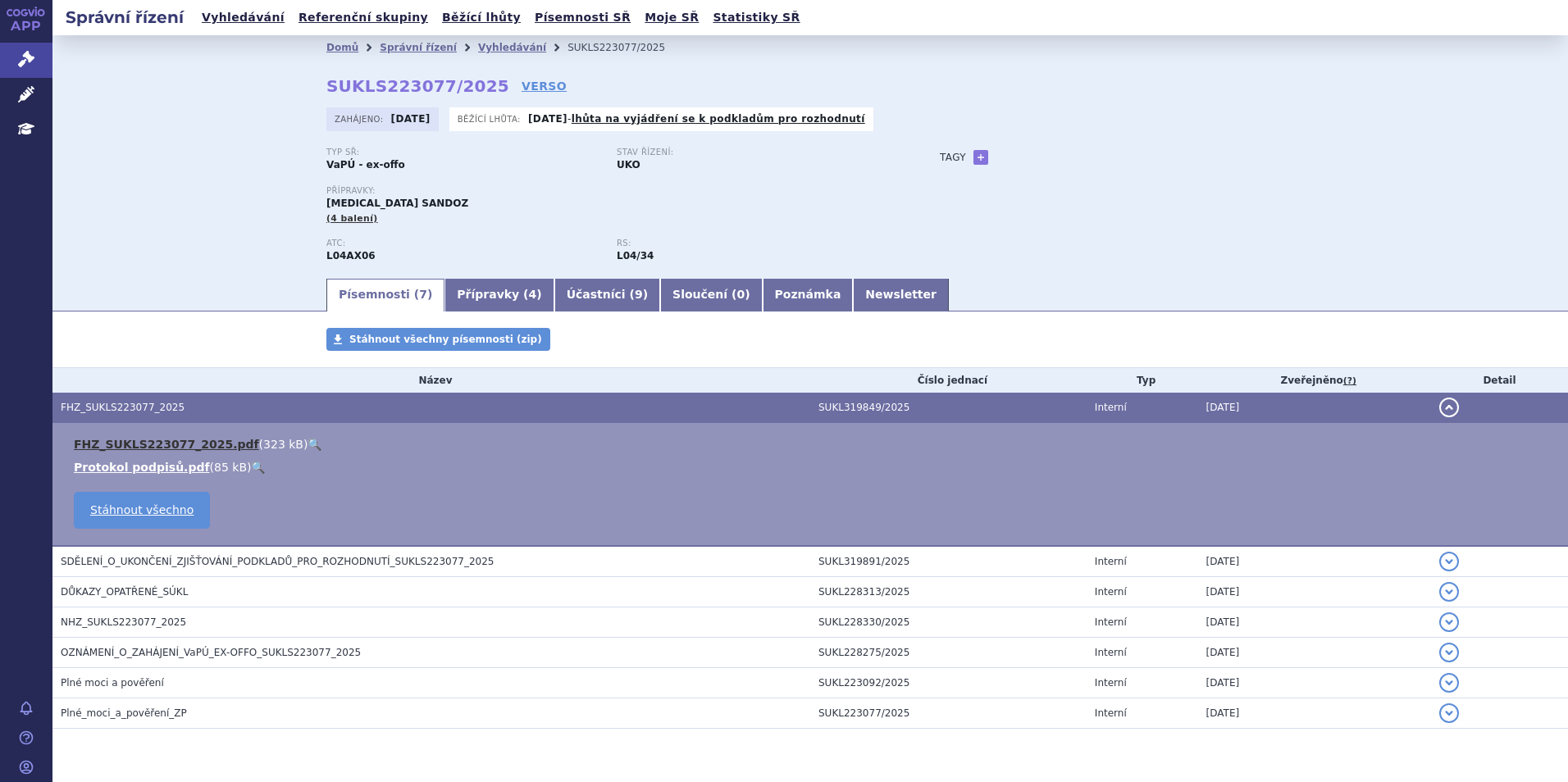
click at [152, 444] on link "FHZ_SUKLS223077_2025.pdf" at bounding box center [166, 444] width 185 height 13
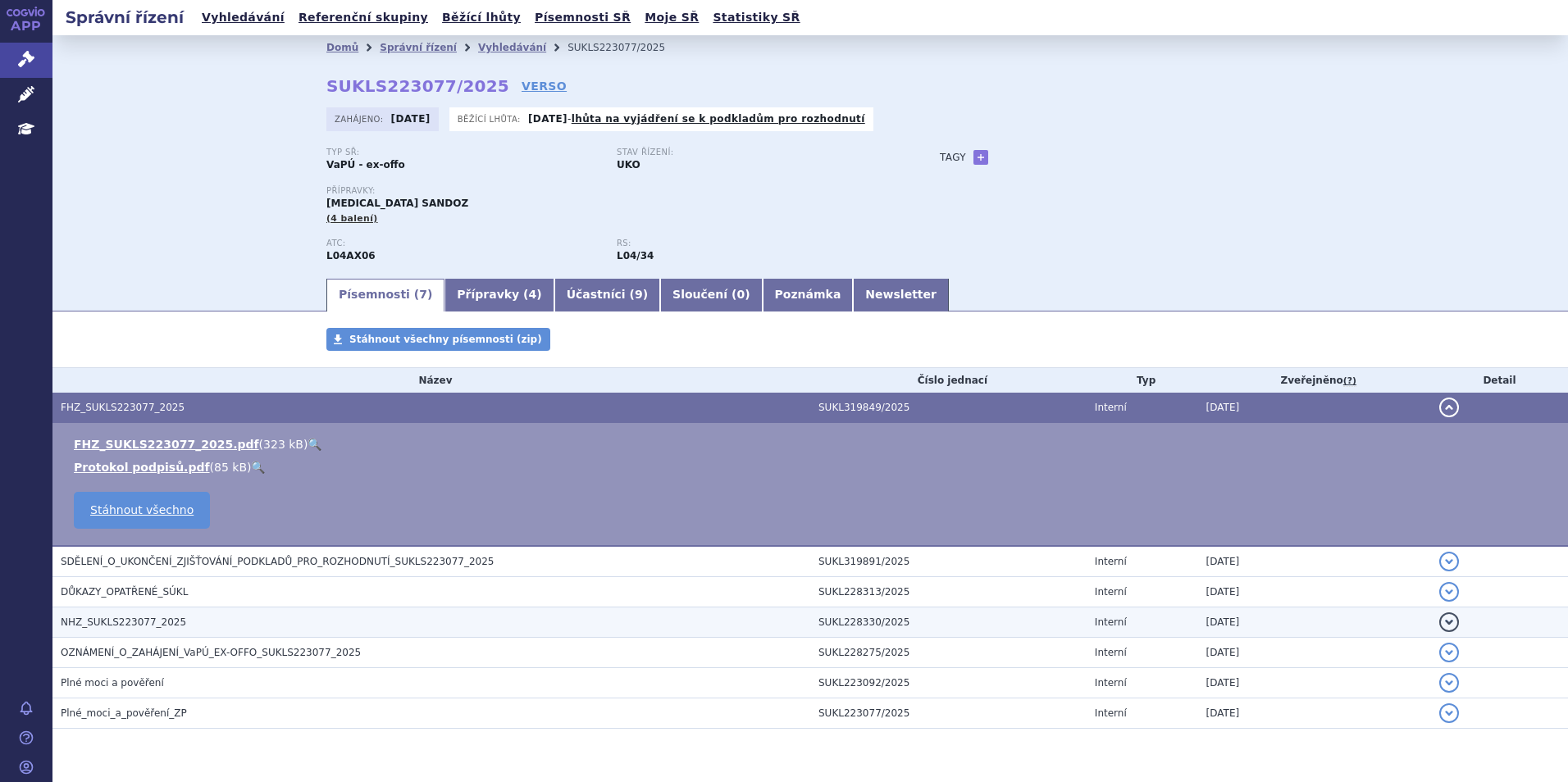
click at [164, 626] on span "NHZ_SUKLS223077_2025" at bounding box center [123, 622] width 125 height 11
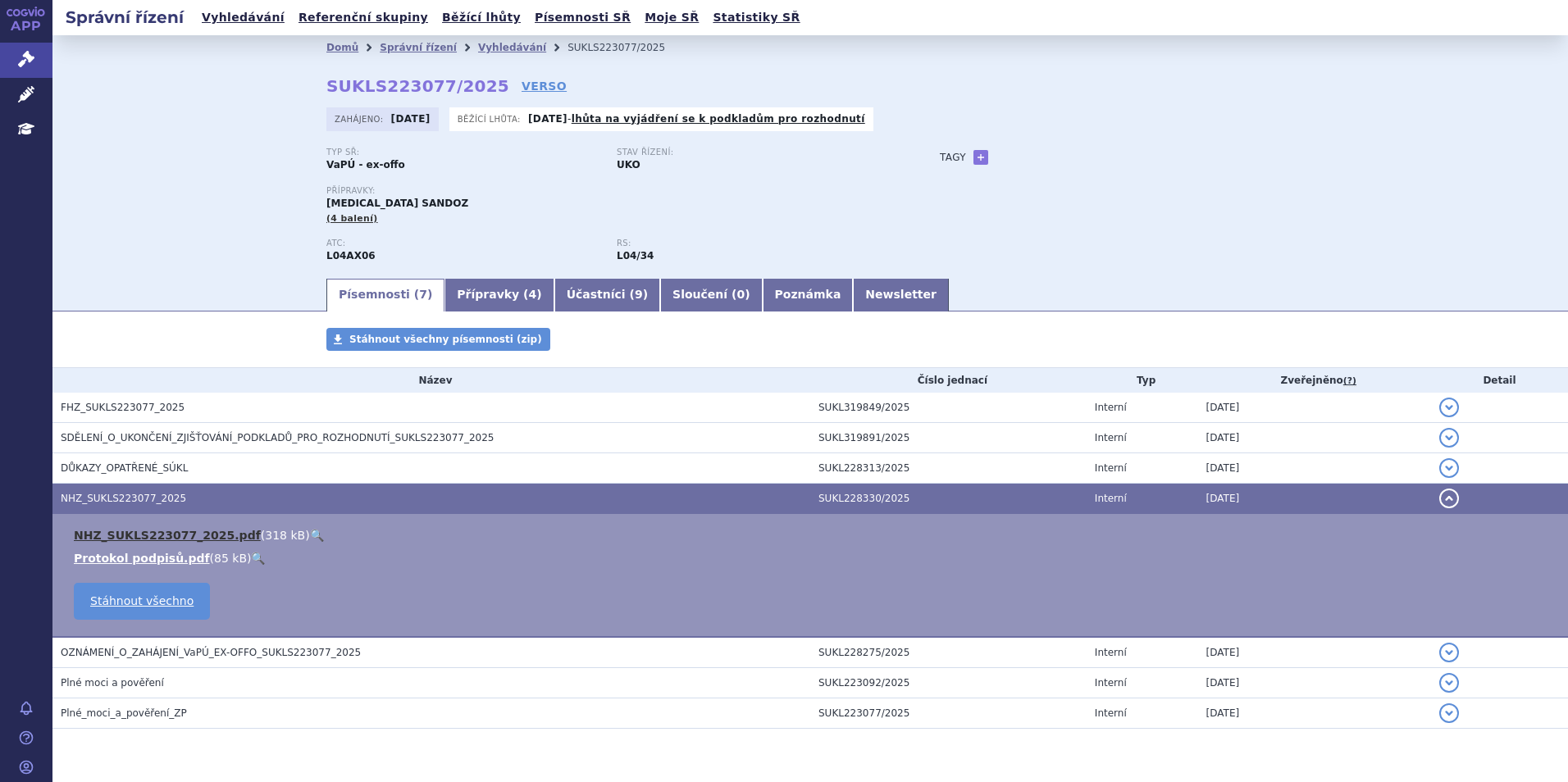
click at [166, 532] on link "NHZ_SUKLS223077_2025.pdf" at bounding box center [167, 535] width 187 height 13
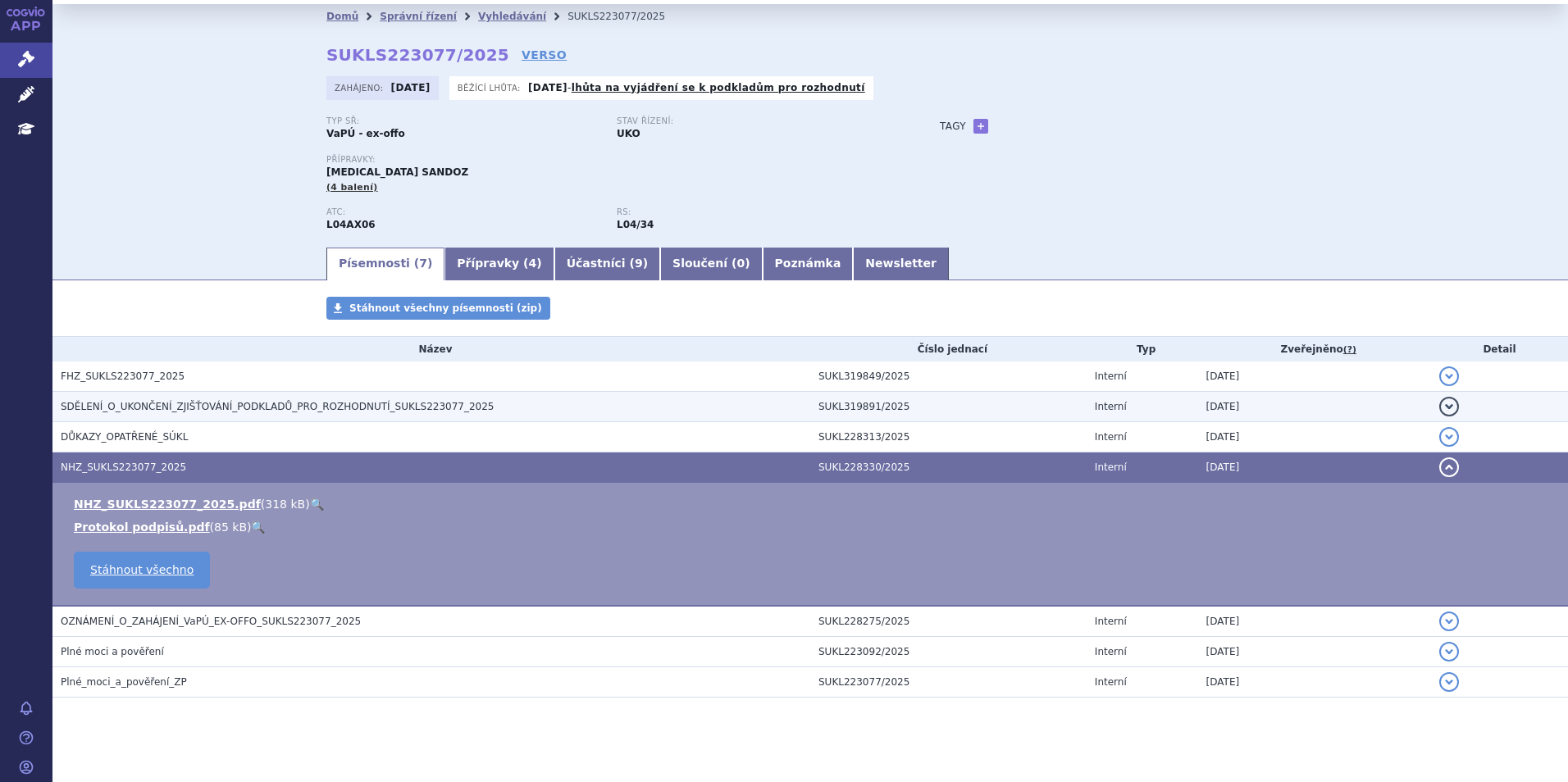
scroll to position [45, 0]
